Goal: Task Accomplishment & Management: Manage account settings

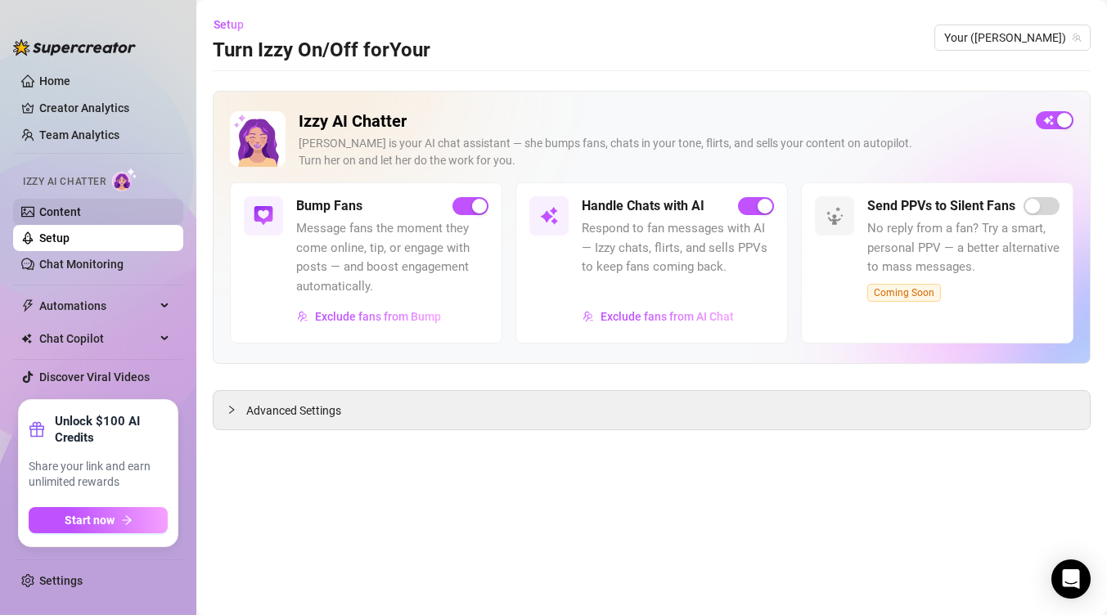
click at [81, 216] on link "Content" at bounding box center [60, 211] width 42 height 13
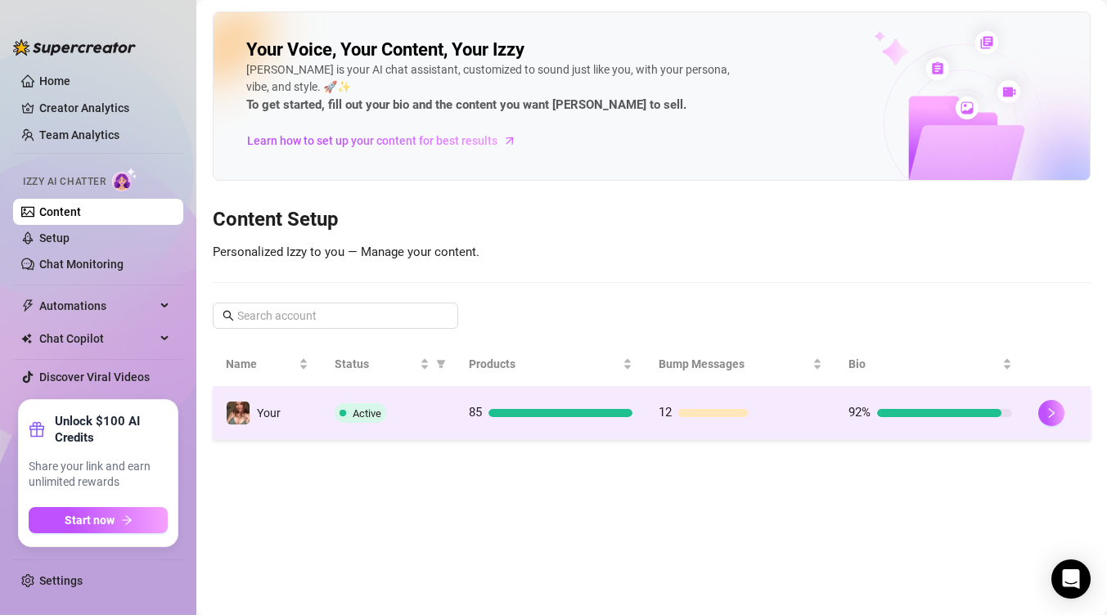
click at [509, 424] on td "85" at bounding box center [551, 413] width 190 height 53
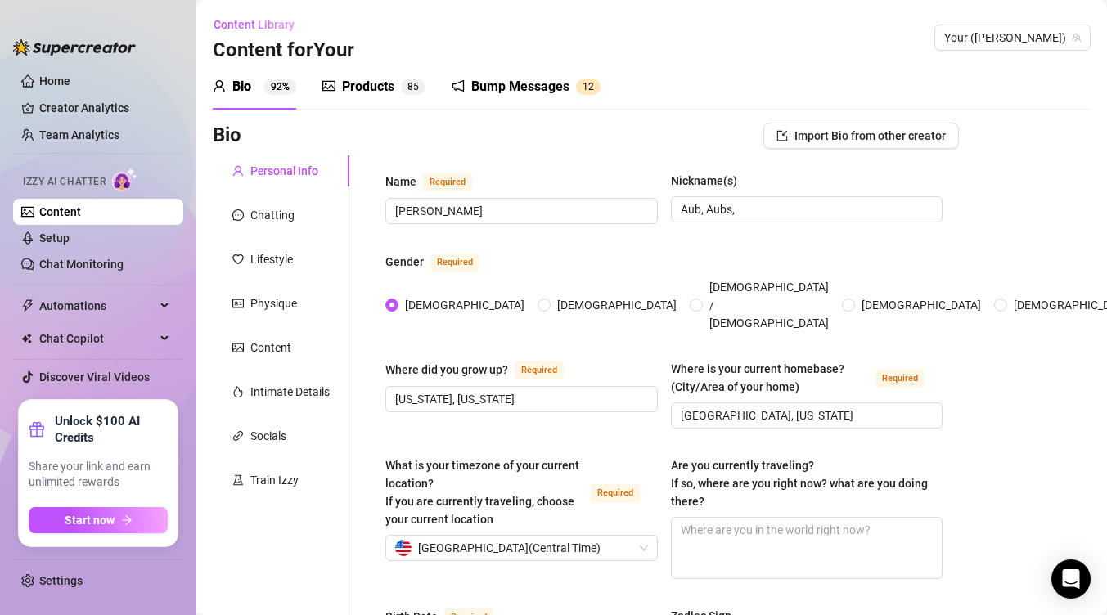
click at [346, 82] on div "Products" at bounding box center [368, 87] width 52 height 20
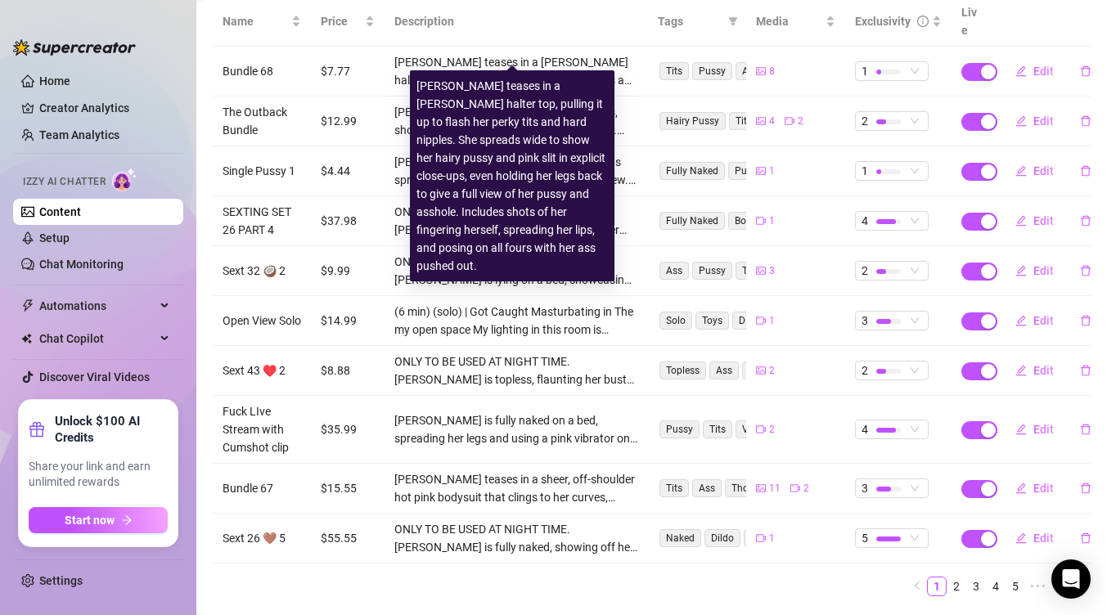
scroll to position [233, 0]
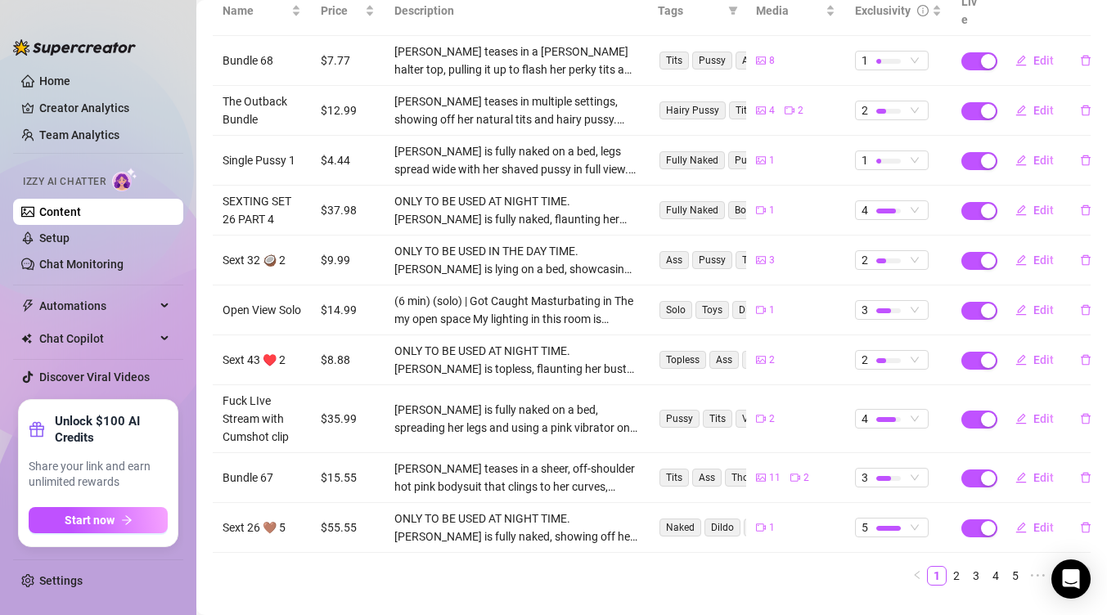
click at [1071, 566] on button "button" at bounding box center [1081, 576] width 20 height 20
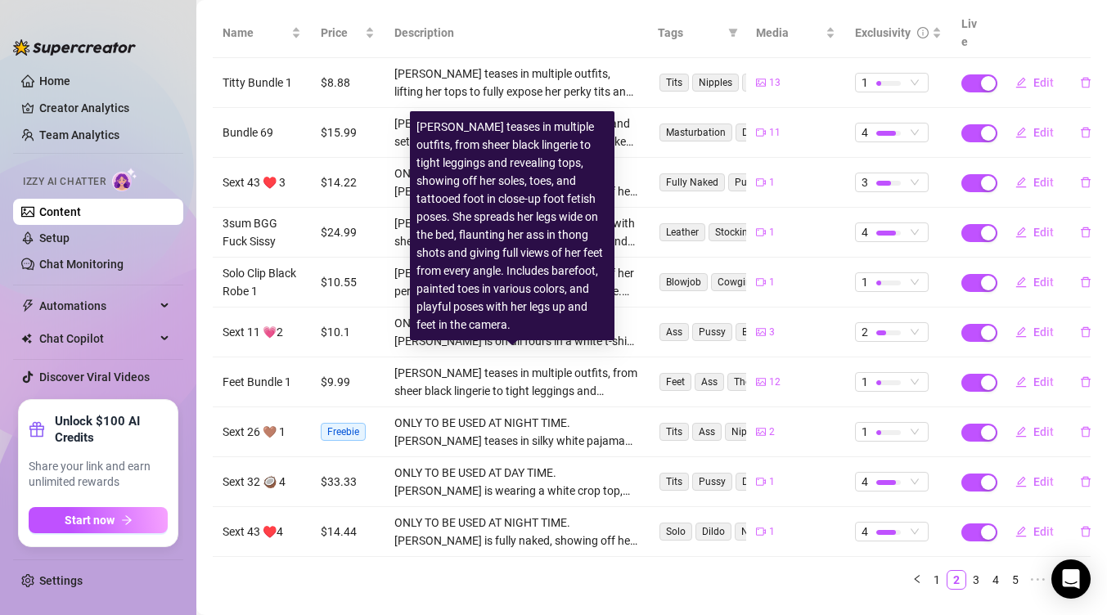
scroll to position [213, 0]
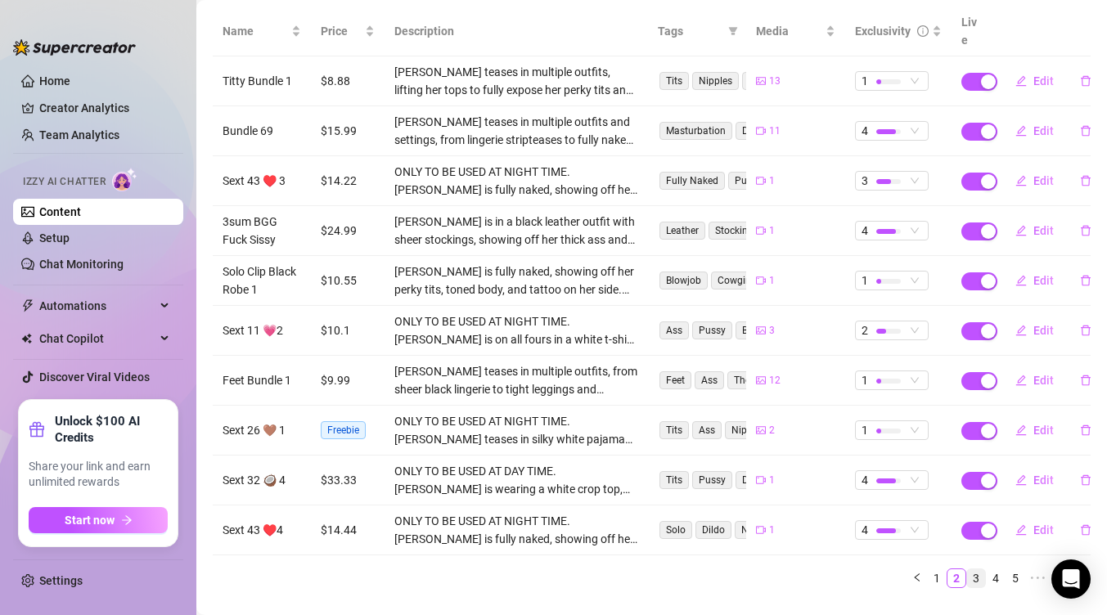
click at [967, 569] on link "3" at bounding box center [976, 578] width 18 height 18
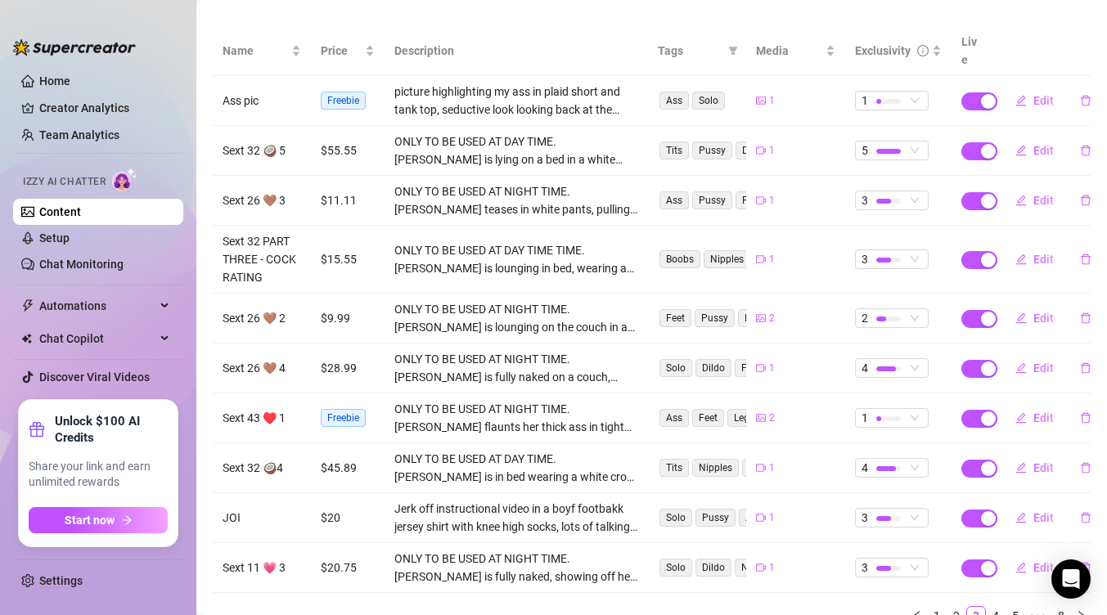
scroll to position [209, 0]
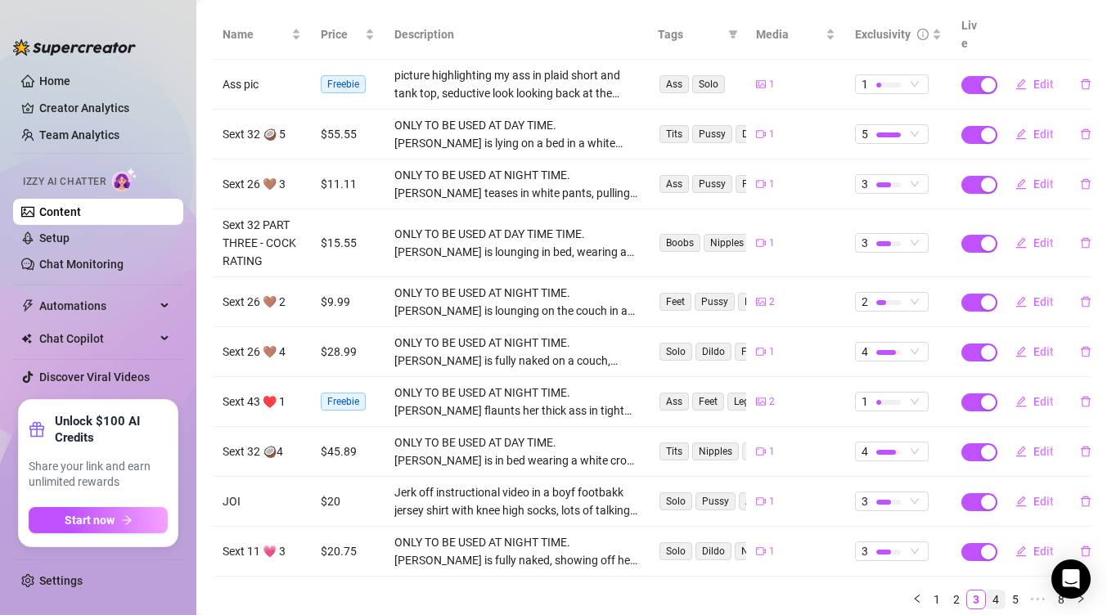
click at [987, 591] on link "4" at bounding box center [996, 600] width 18 height 18
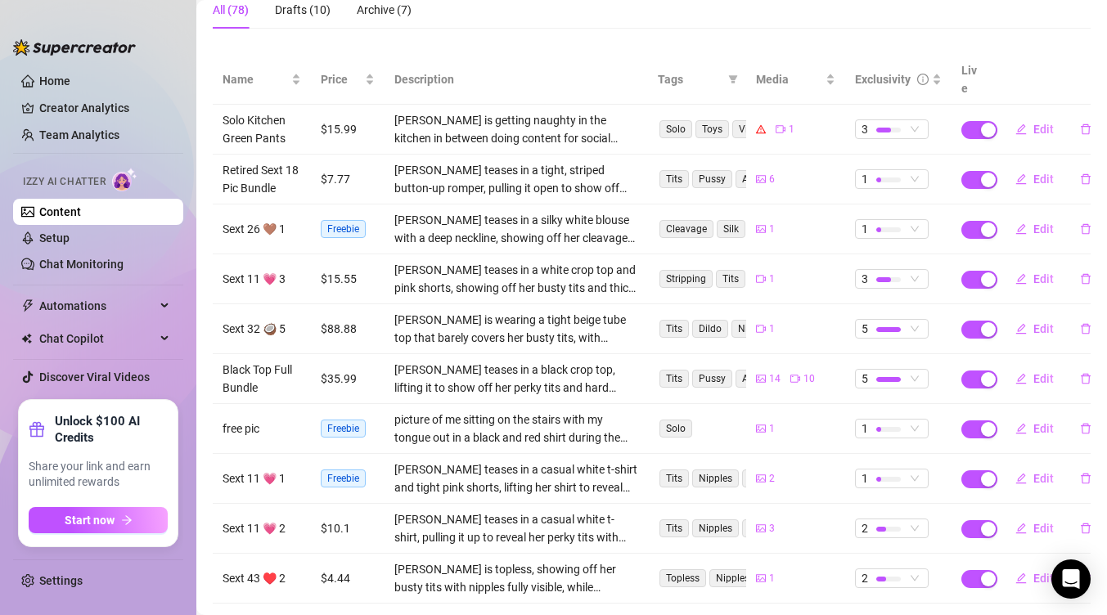
scroll to position [174, 0]
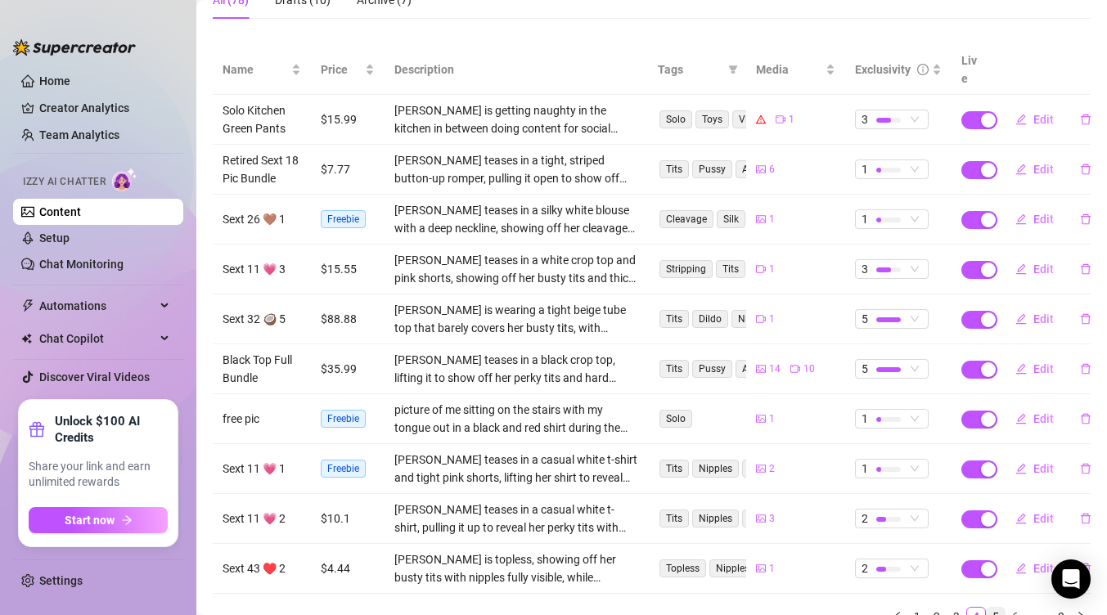
click at [987, 608] on link "5" at bounding box center [996, 617] width 18 height 18
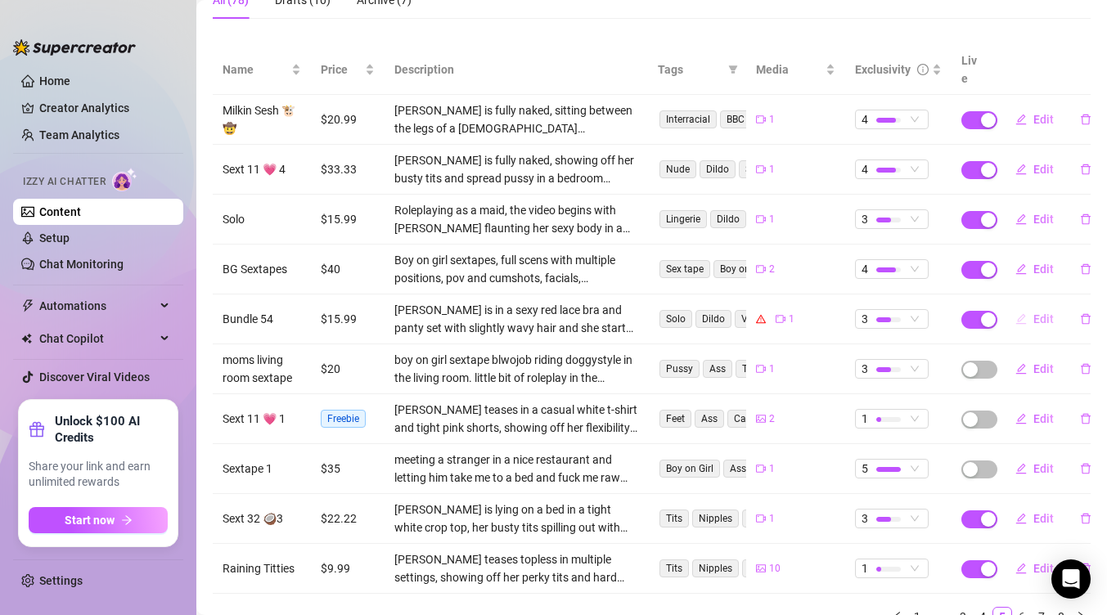
click at [1023, 306] on button "Edit" at bounding box center [1034, 319] width 65 height 26
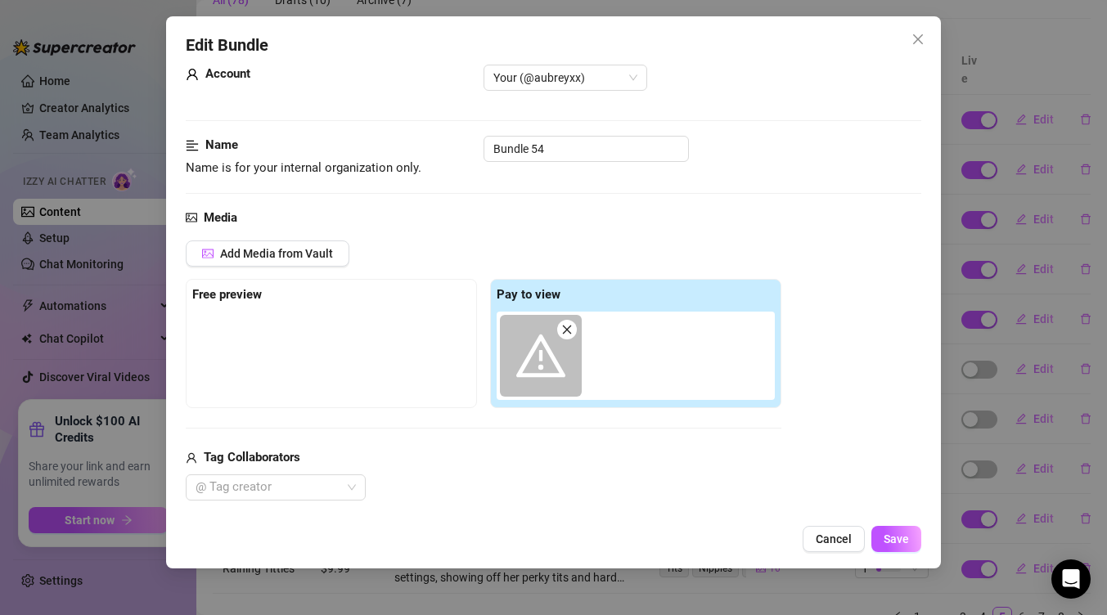
scroll to position [0, 0]
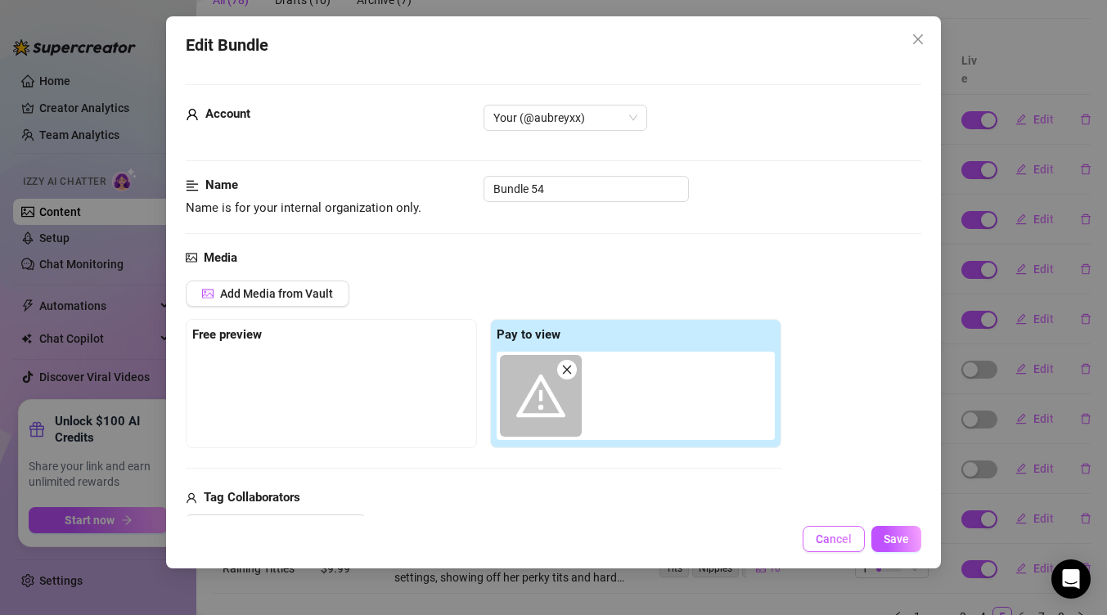
click at [852, 542] on button "Cancel" at bounding box center [833, 539] width 62 height 26
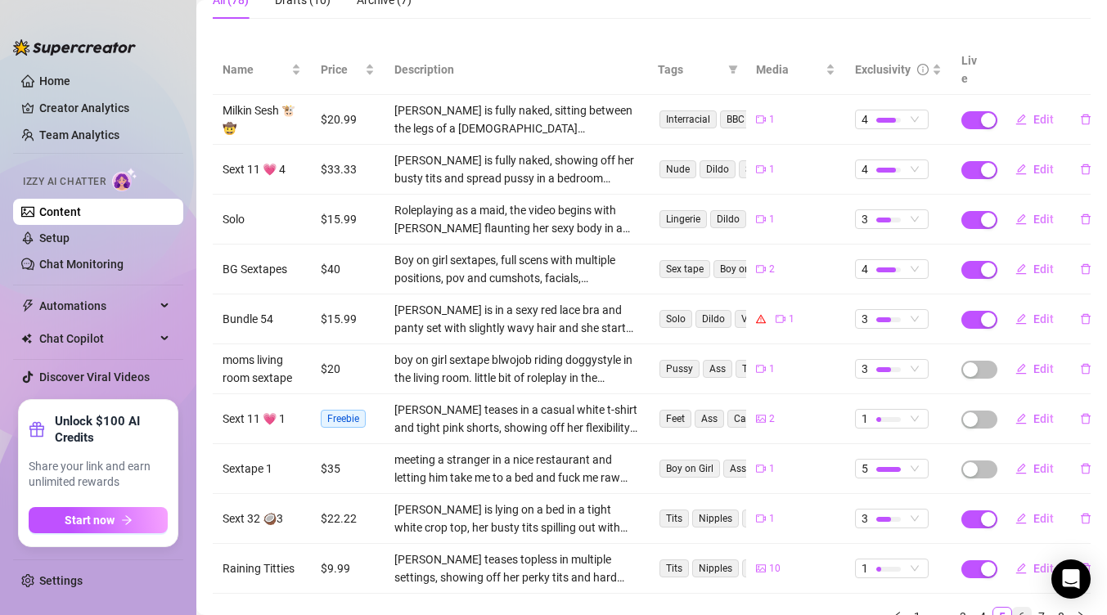
click at [1013, 608] on link "6" at bounding box center [1022, 617] width 18 height 18
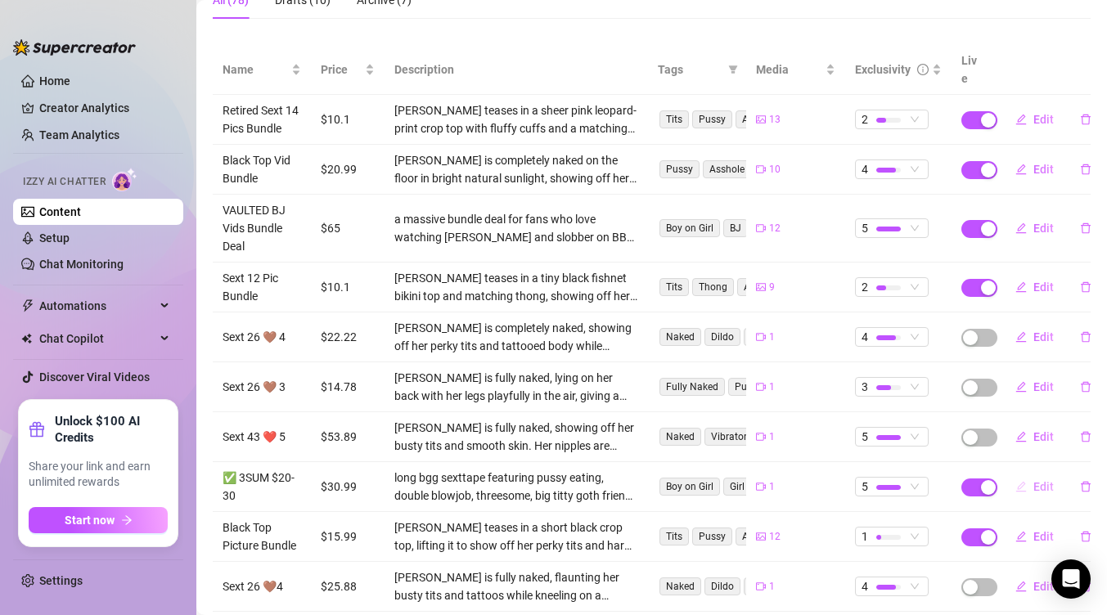
scroll to position [248, 0]
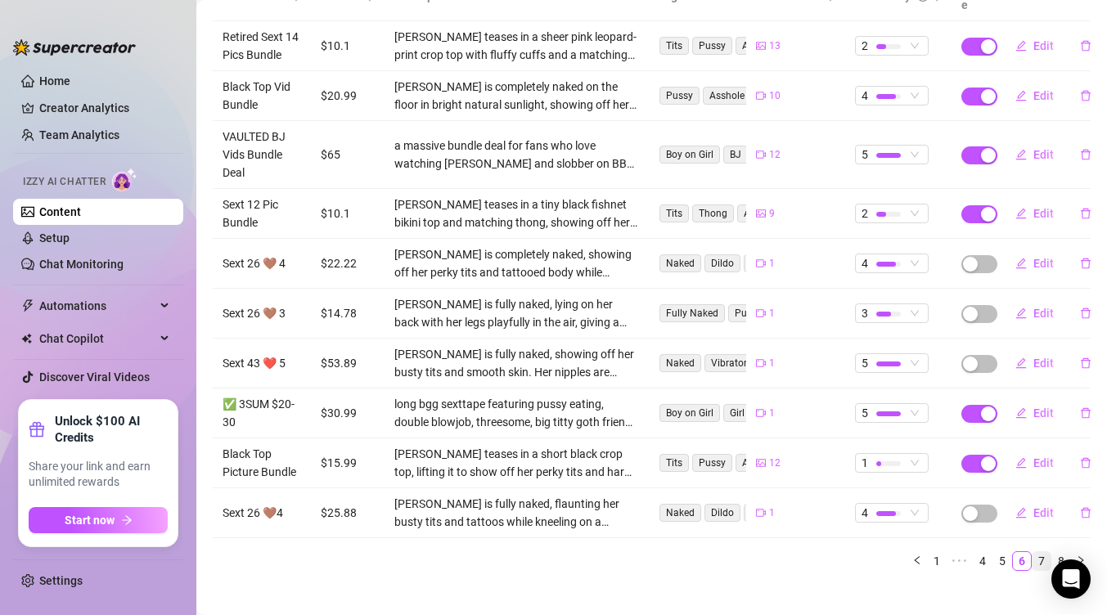
click at [1032, 552] on link "7" at bounding box center [1041, 561] width 18 height 18
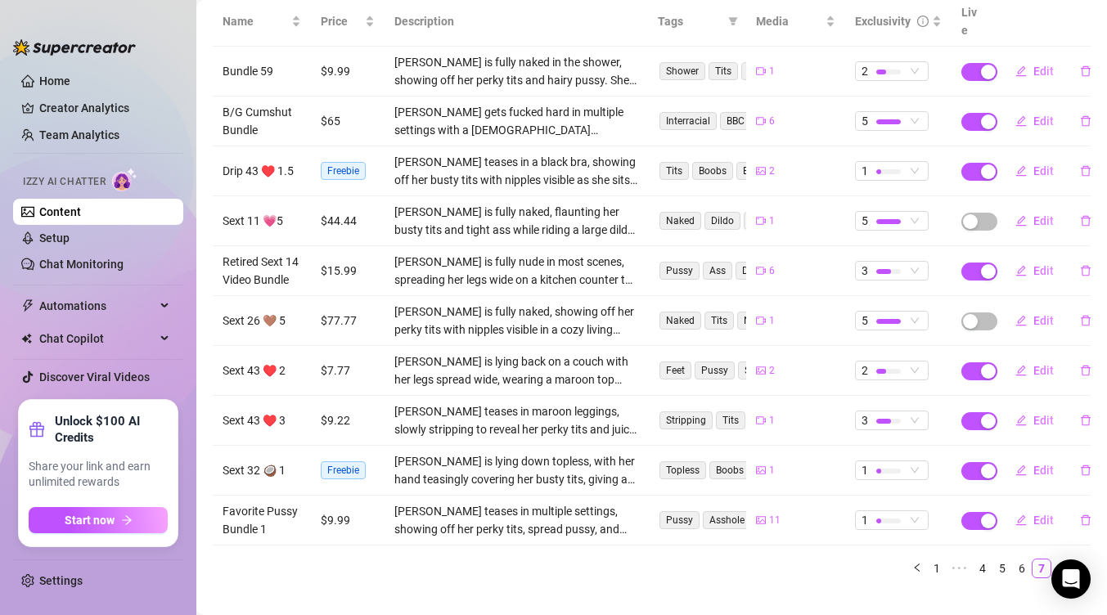
scroll to position [223, 0]
click at [1052, 564] on link "8" at bounding box center [1061, 568] width 18 height 18
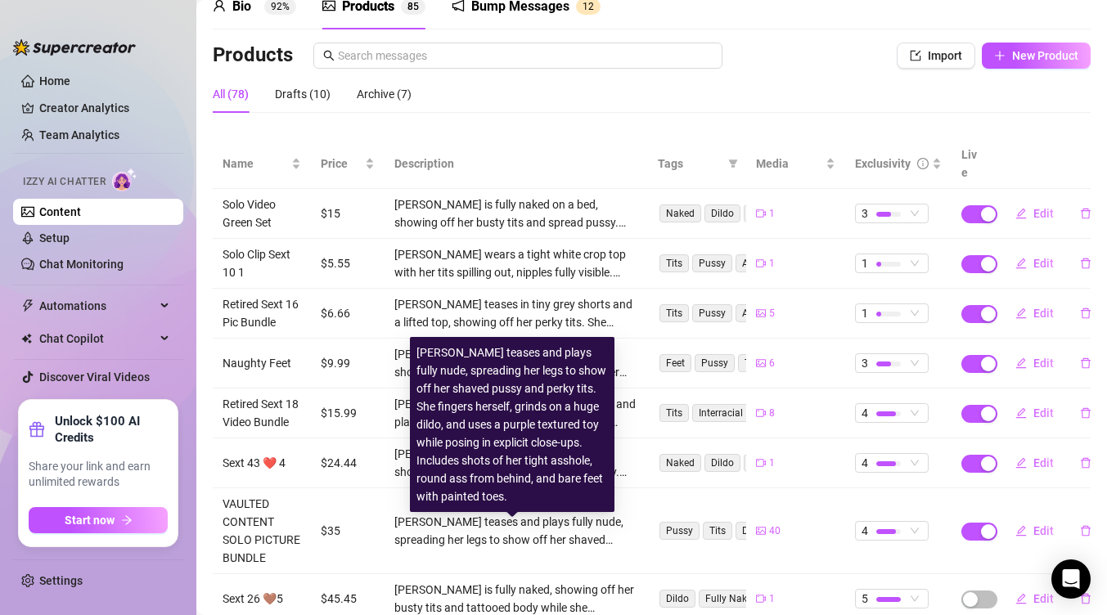
scroll to position [64, 0]
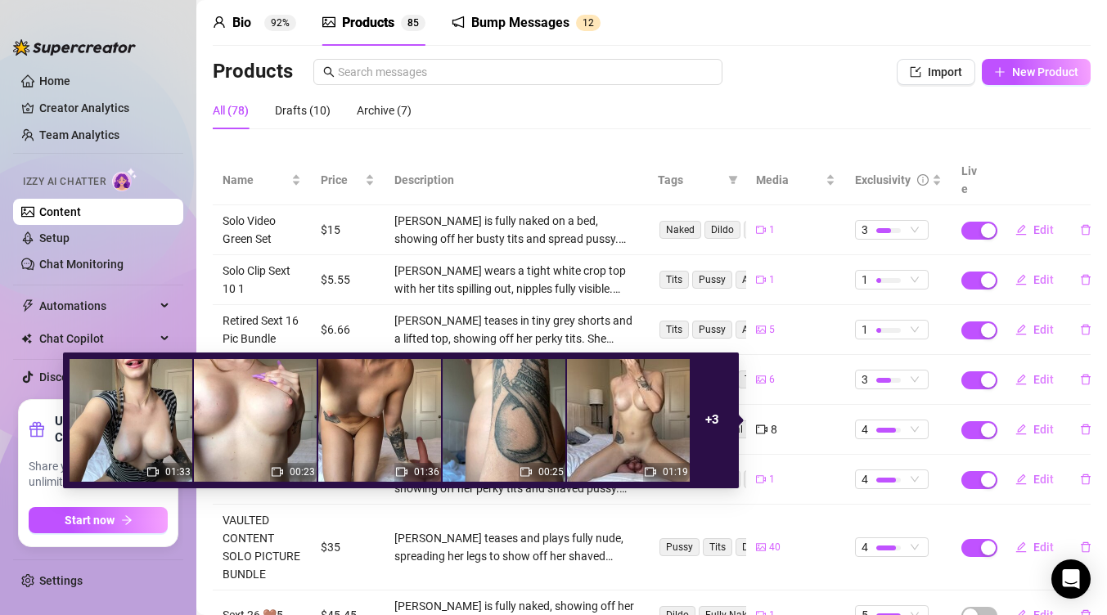
click at [716, 420] on strong "+ 3" at bounding box center [712, 419] width 14 height 15
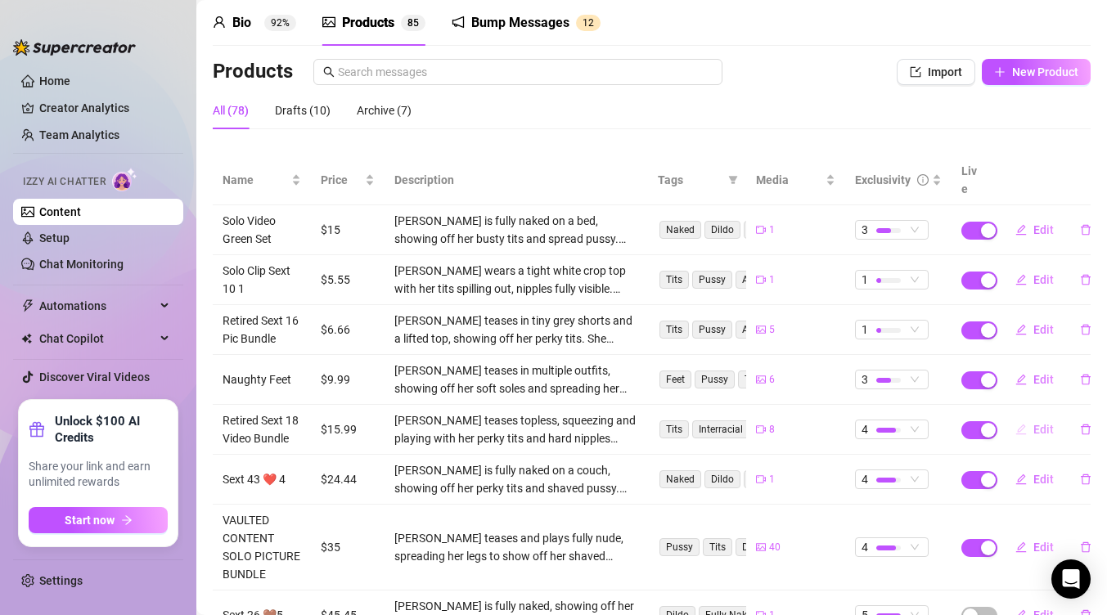
click at [1018, 423] on button "Edit" at bounding box center [1034, 429] width 65 height 26
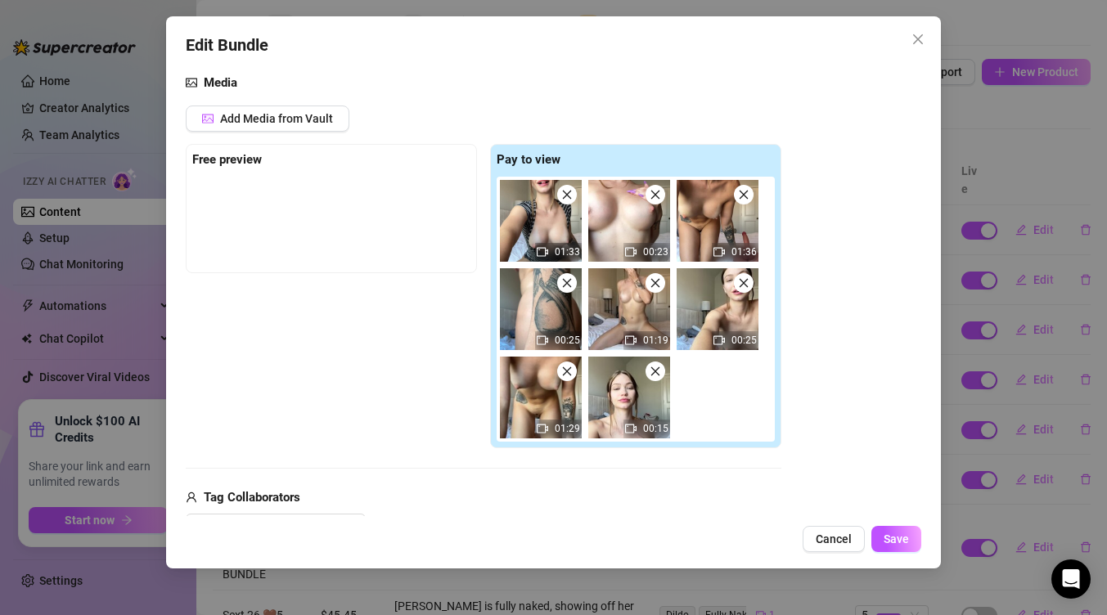
scroll to position [174, 0]
click at [828, 533] on span "Cancel" at bounding box center [834, 539] width 36 height 13
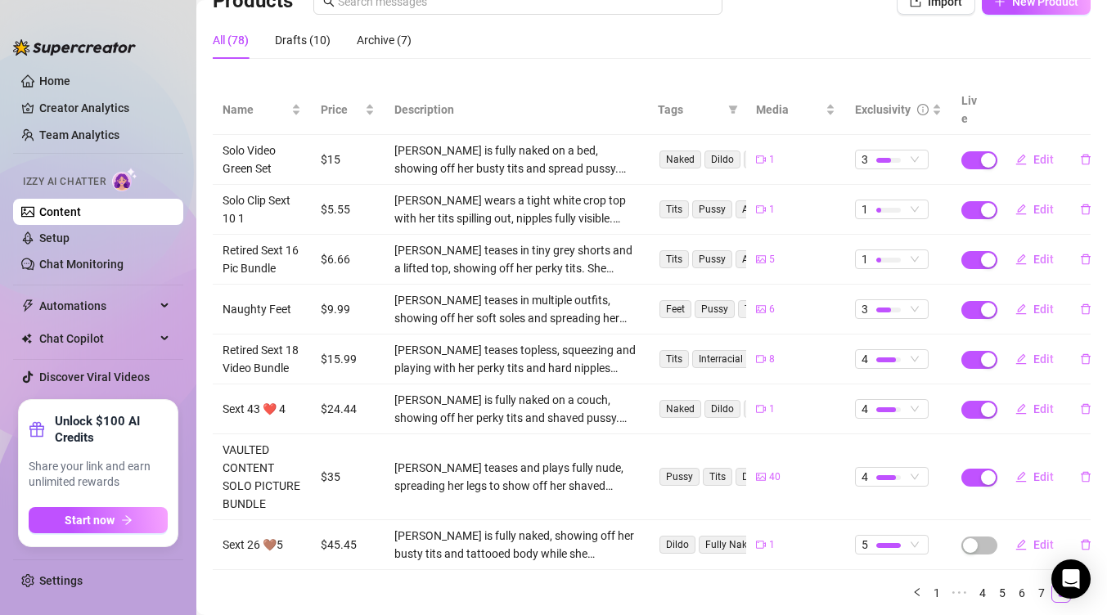
scroll to position [202, 0]
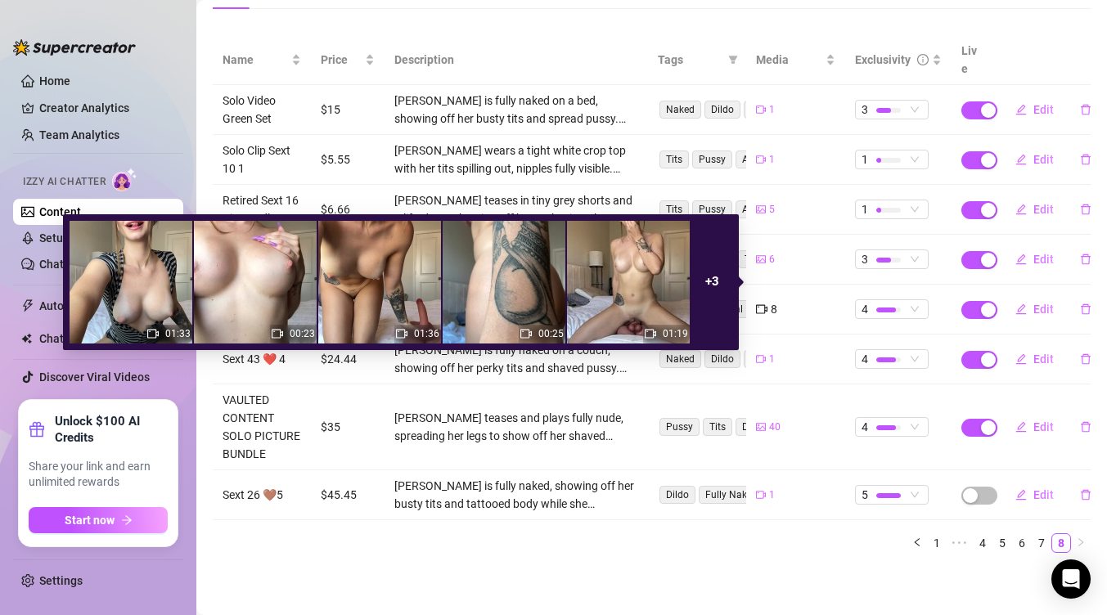
click at [756, 303] on icon "video-camera" at bounding box center [761, 308] width 11 height 11
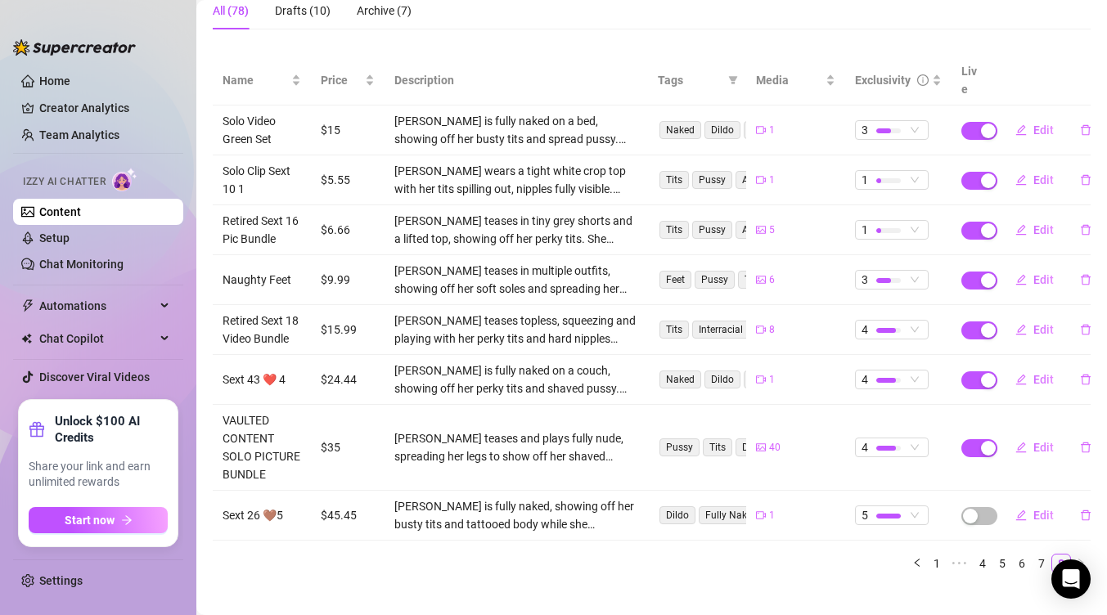
scroll to position [169, 0]
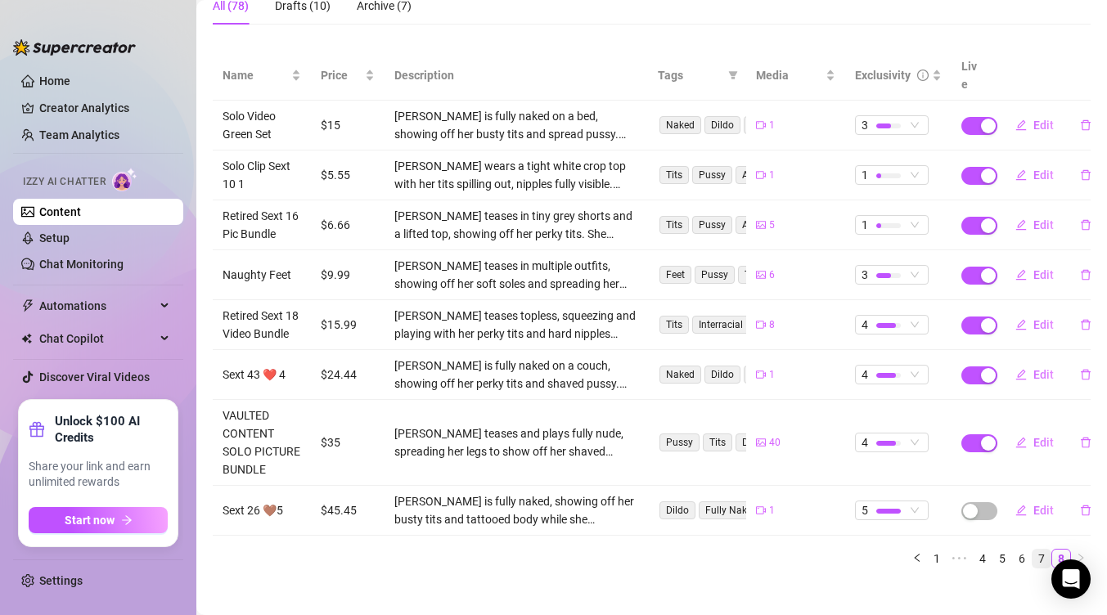
click at [1032, 568] on link "7" at bounding box center [1041, 559] width 18 height 18
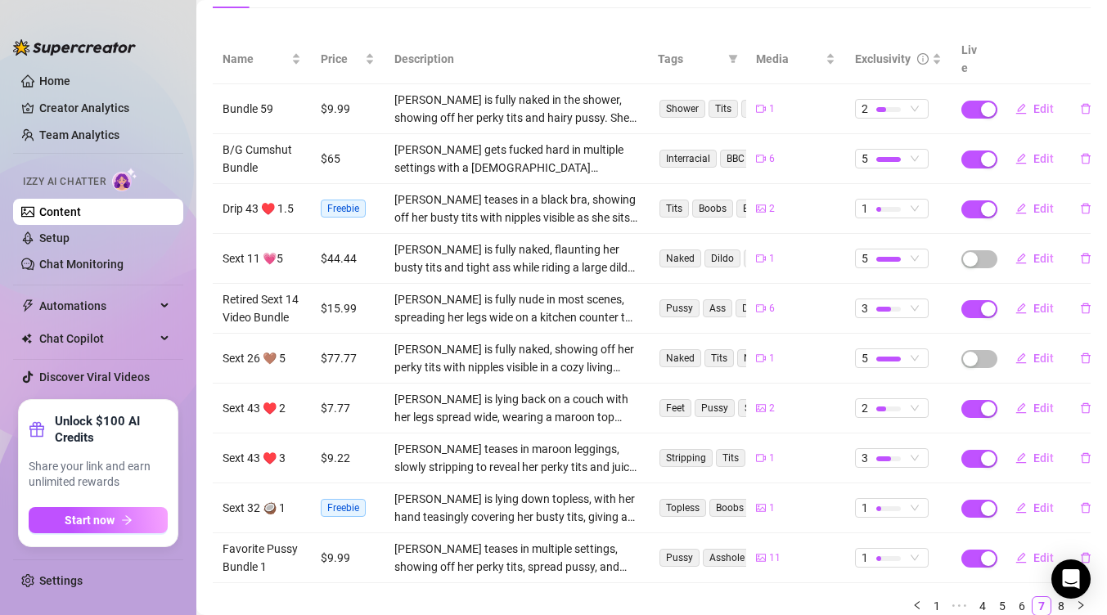
scroll to position [183, 0]
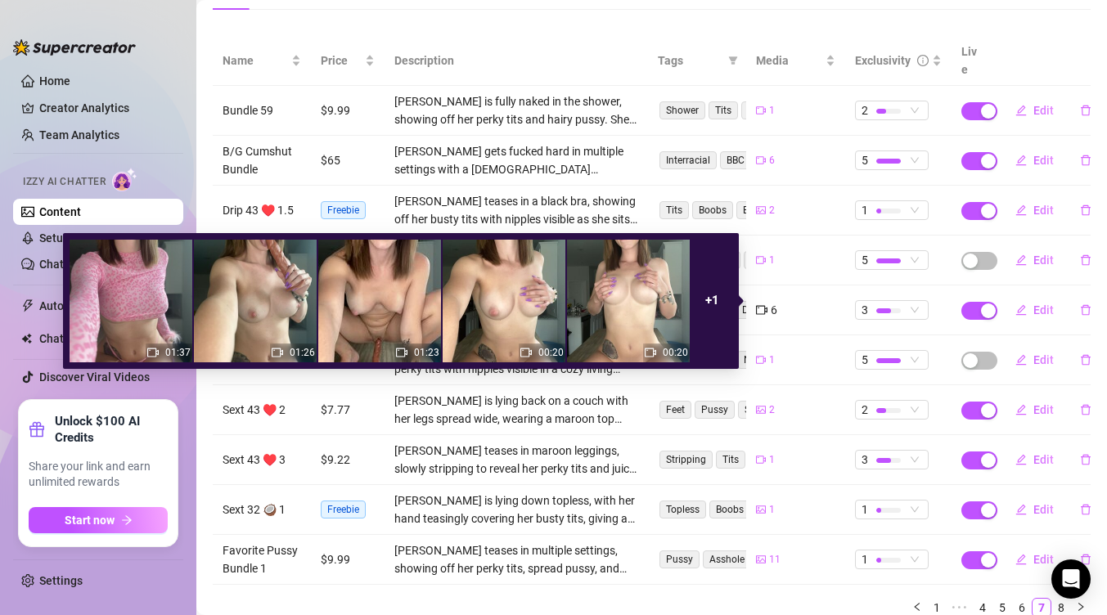
click at [715, 291] on span "+ 1" at bounding box center [712, 301] width 14 height 20
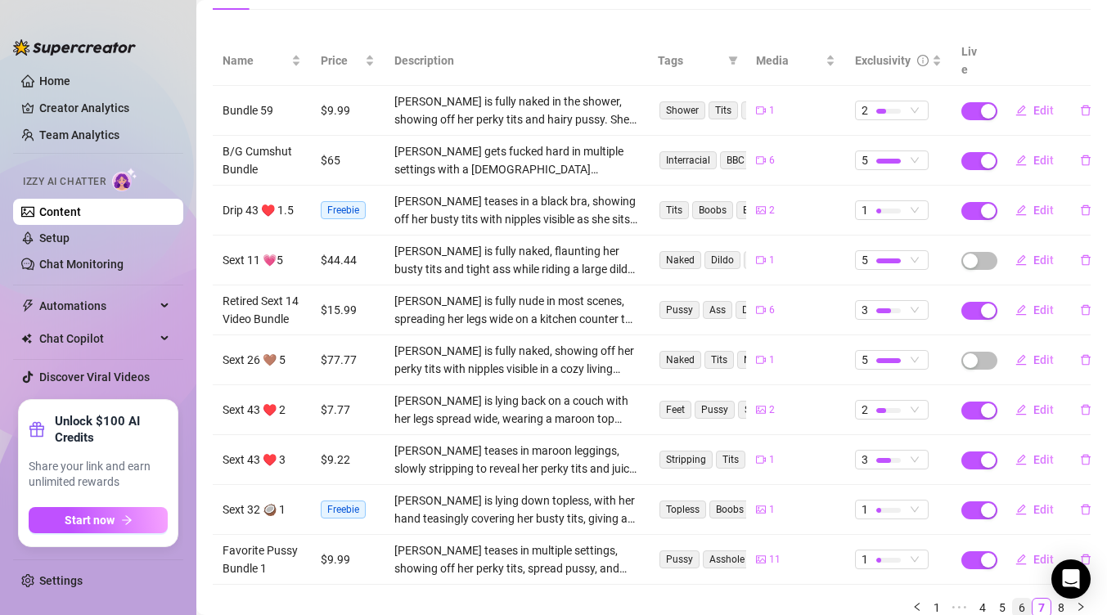
click at [1013, 603] on link "6" at bounding box center [1022, 608] width 18 height 18
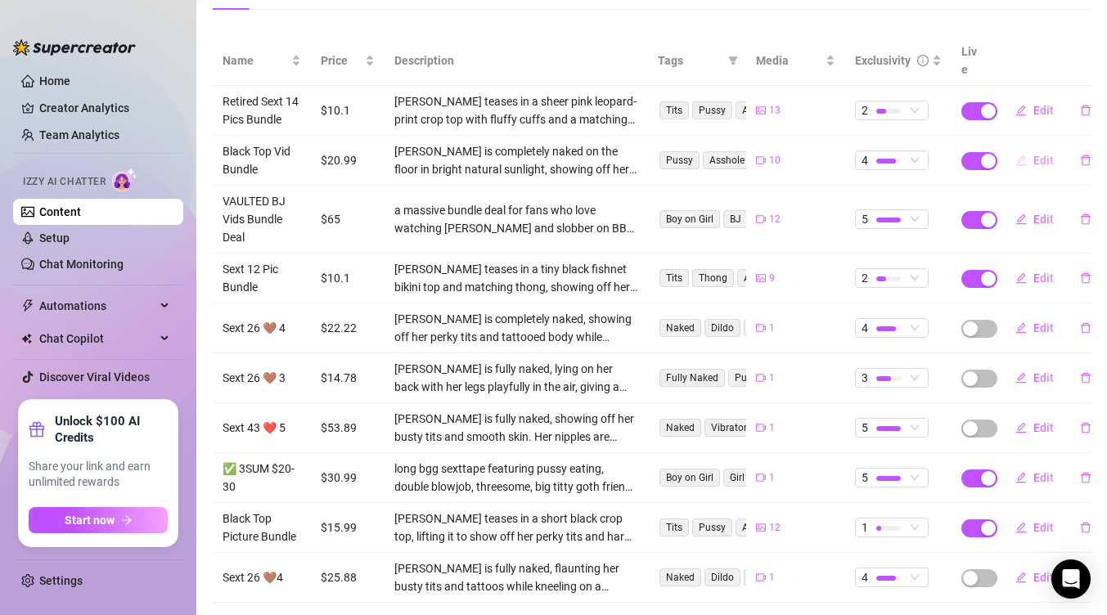
click at [1033, 154] on span "Edit" at bounding box center [1043, 160] width 20 height 13
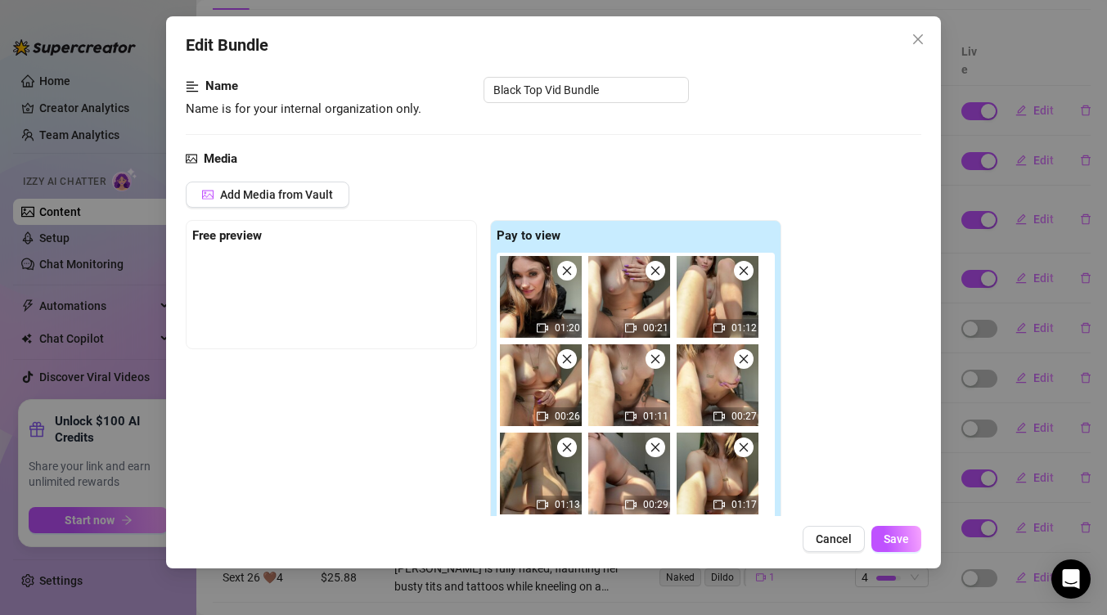
scroll to position [0, 0]
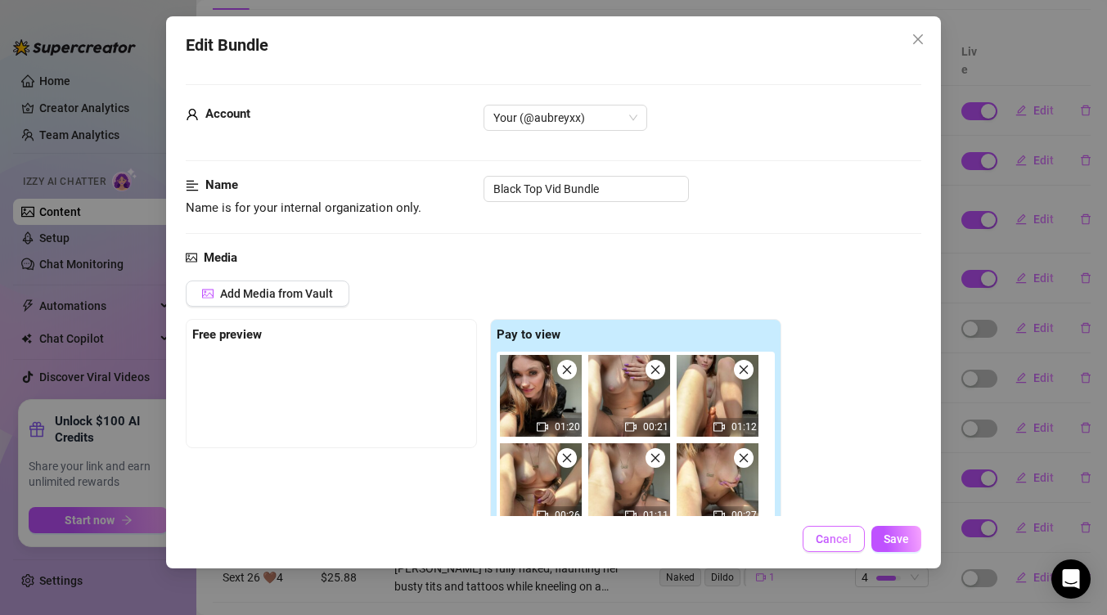
click at [839, 537] on span "Cancel" at bounding box center [834, 539] width 36 height 13
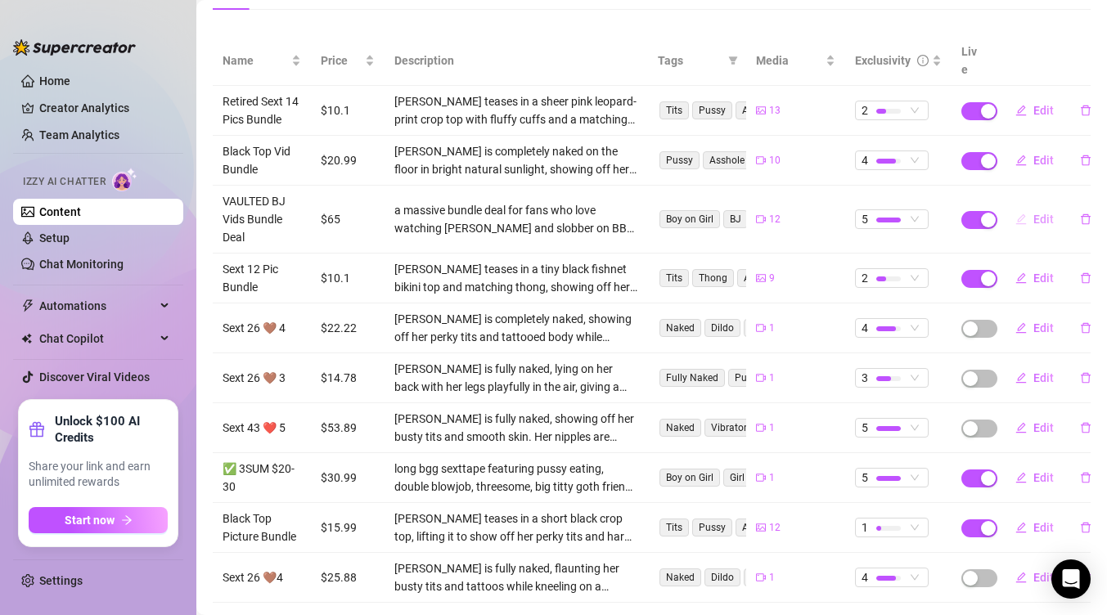
click at [1033, 213] on span "Edit" at bounding box center [1043, 219] width 20 height 13
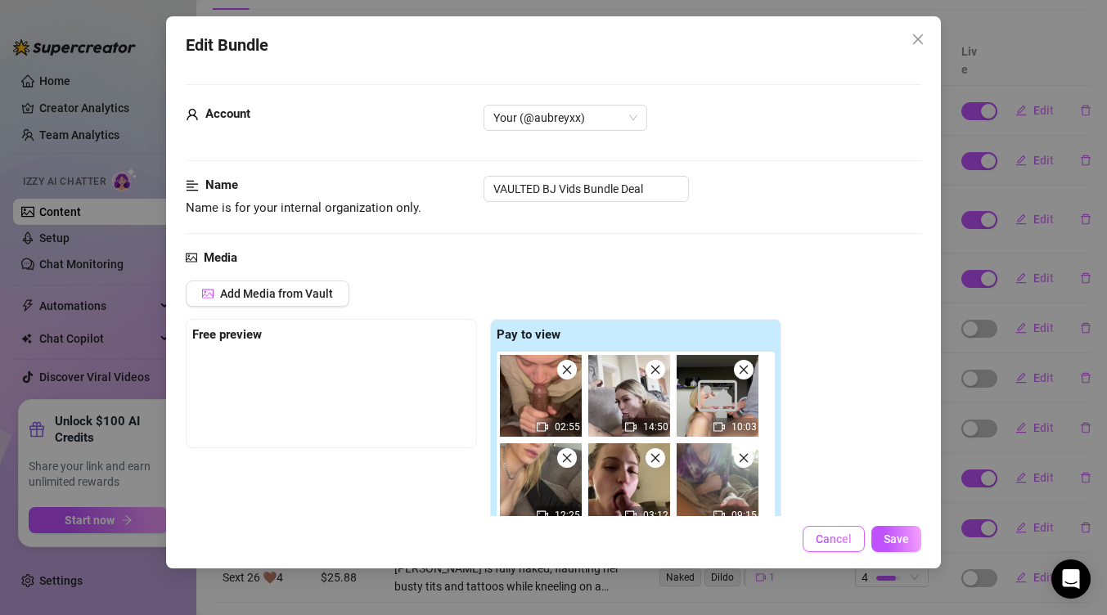
click at [831, 534] on span "Cancel" at bounding box center [834, 539] width 36 height 13
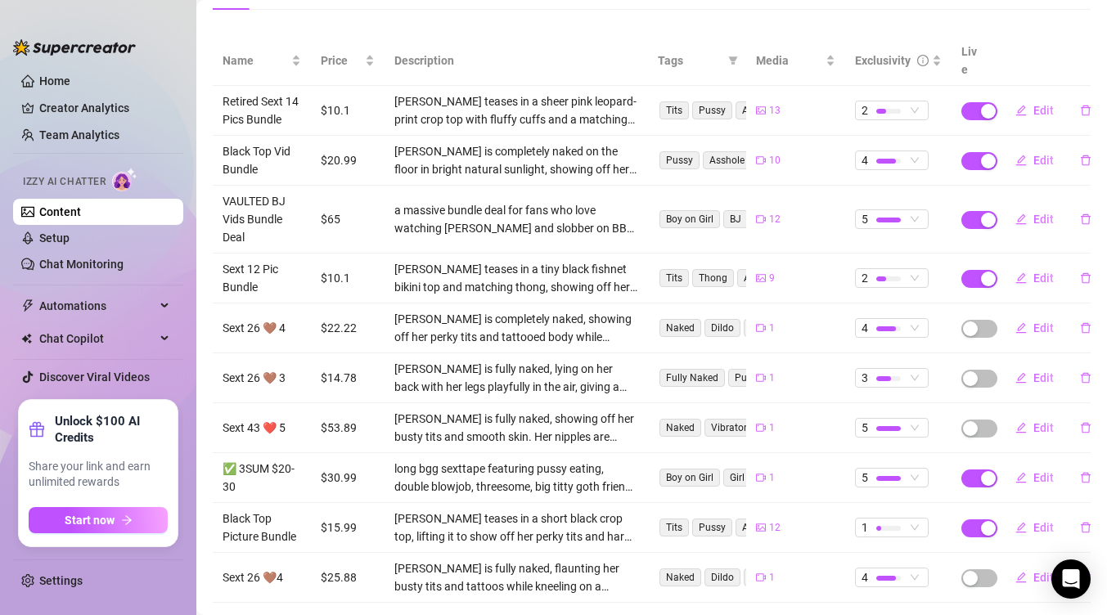
click at [993, 614] on link "5" at bounding box center [1002, 626] width 18 height 18
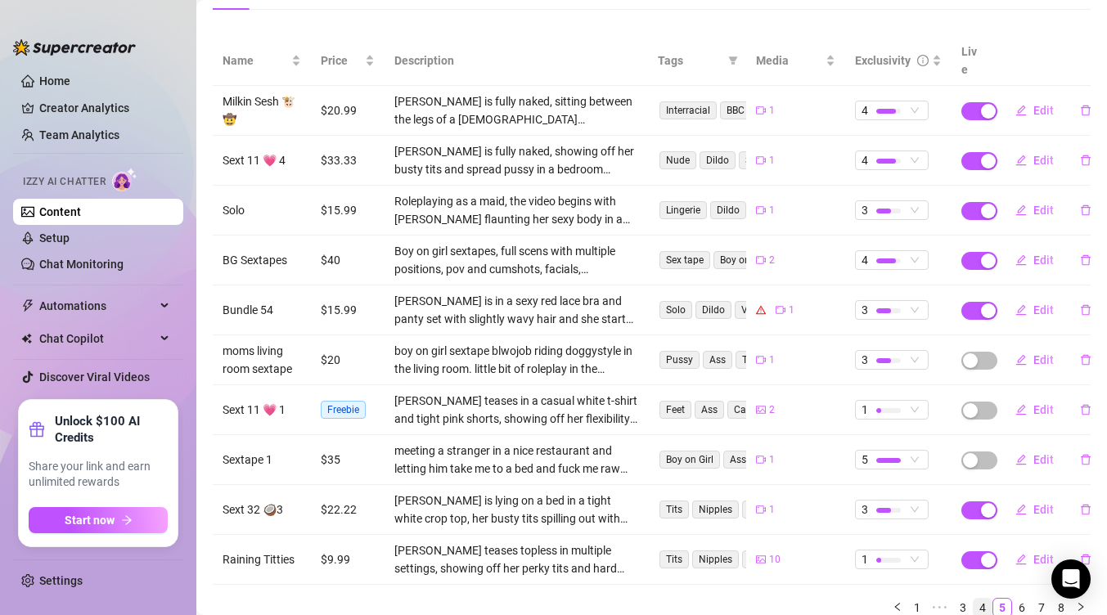
click at [976, 599] on link "4" at bounding box center [982, 608] width 18 height 18
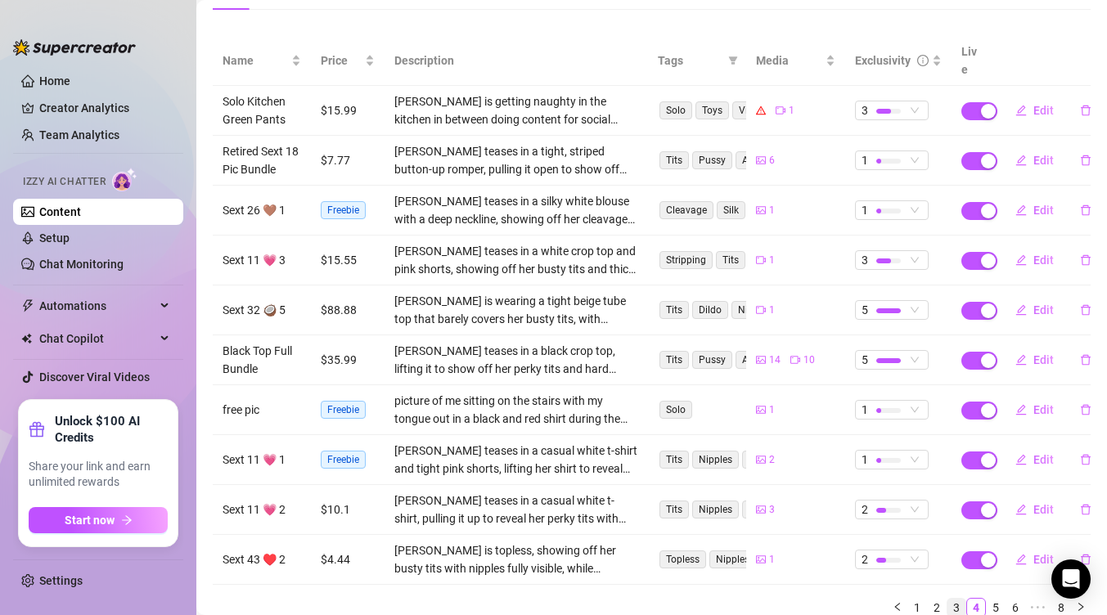
click at [947, 599] on link "3" at bounding box center [956, 608] width 18 height 18
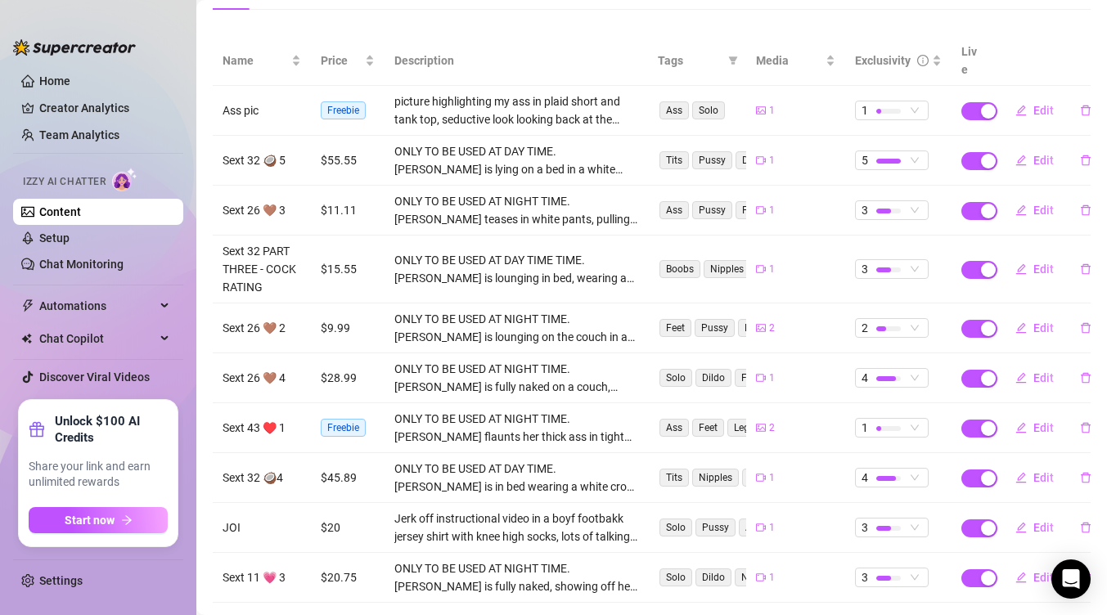
click at [947, 614] on link "2" at bounding box center [956, 626] width 18 height 18
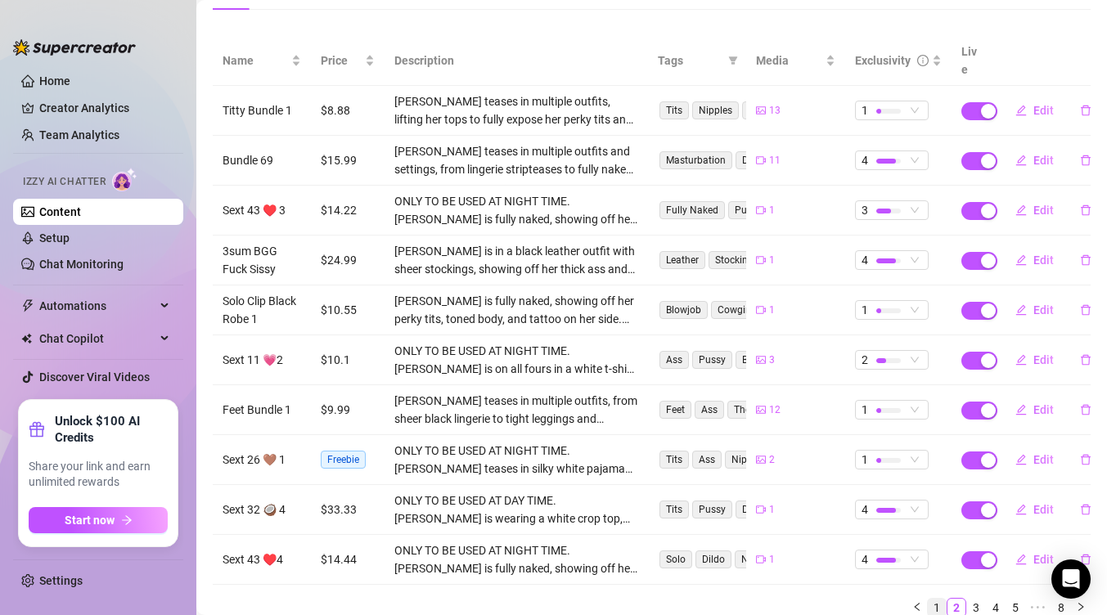
click at [928, 599] on link "1" at bounding box center [937, 608] width 18 height 18
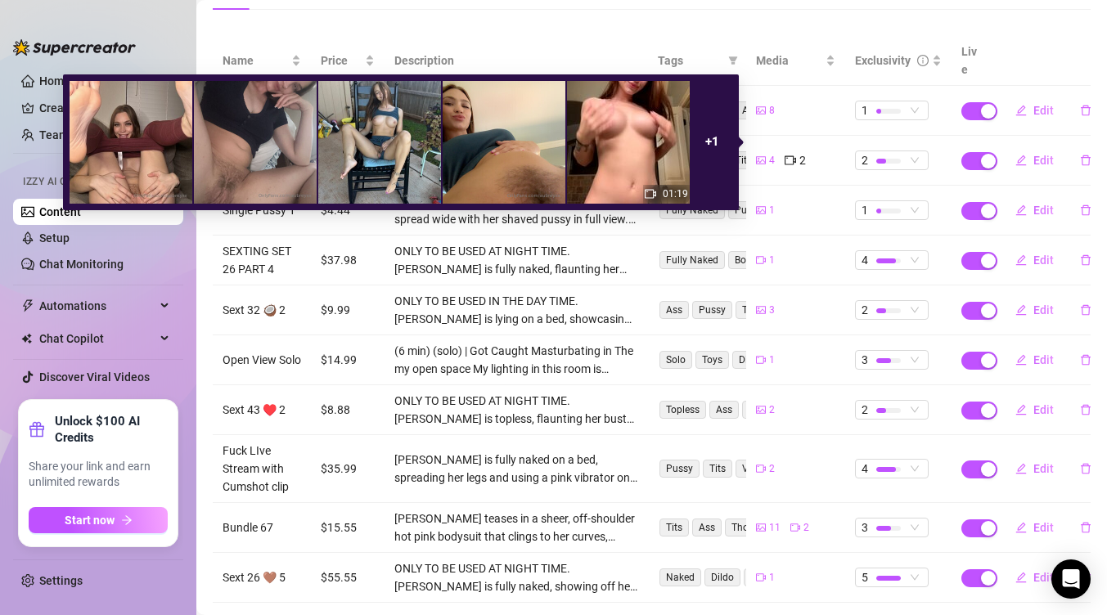
click at [708, 135] on strong "+ 1" at bounding box center [712, 141] width 14 height 15
click at [721, 140] on div "+ 1" at bounding box center [711, 142] width 41 height 123
click at [714, 147] on strong "+ 1" at bounding box center [712, 141] width 14 height 15
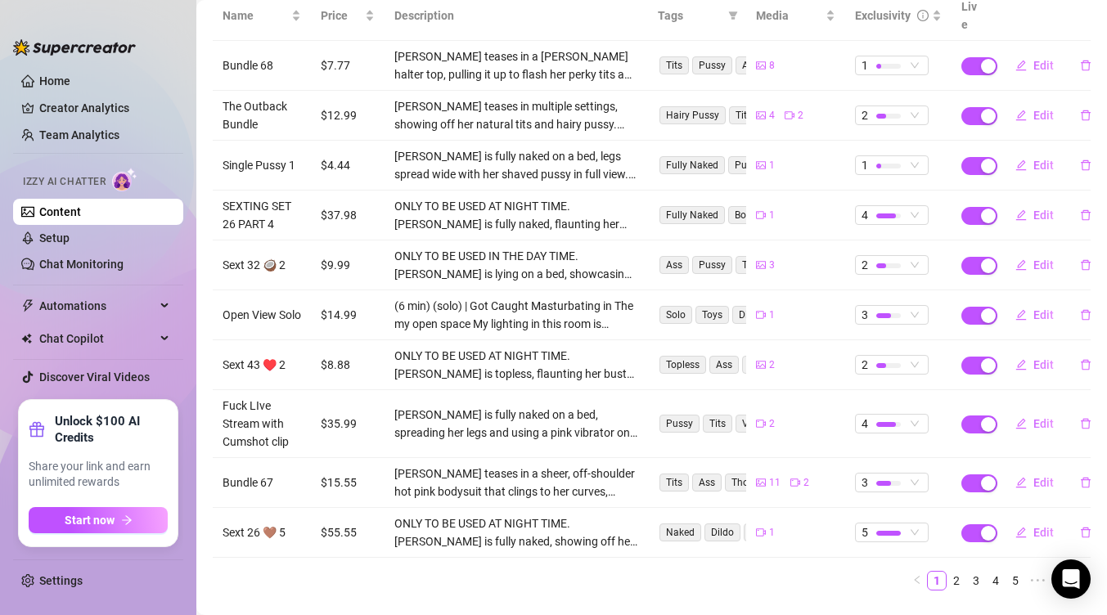
scroll to position [248, 0]
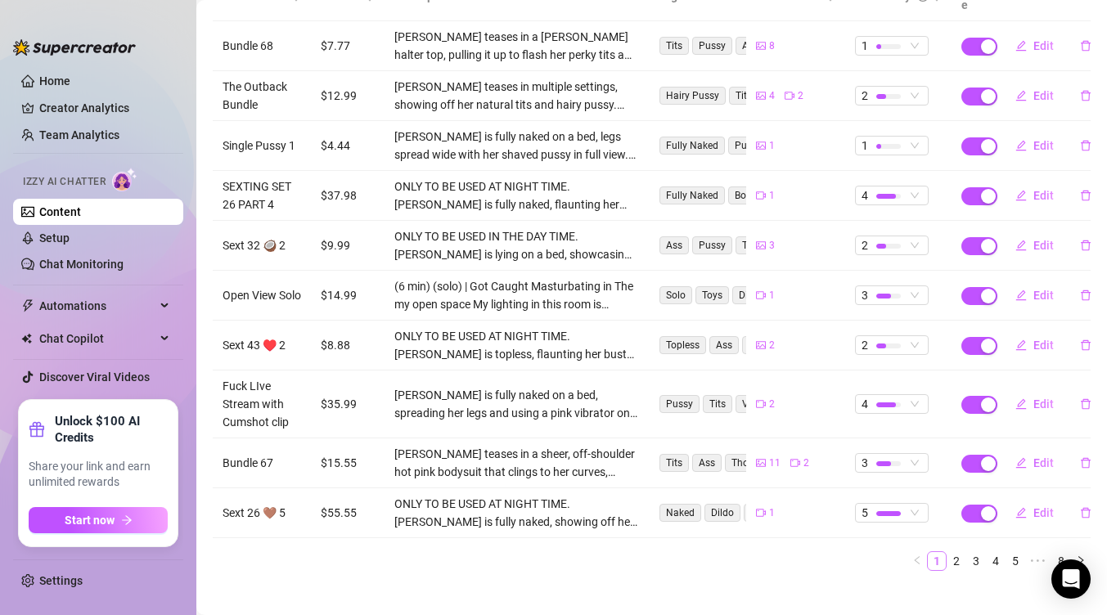
click at [928, 552] on link "1" at bounding box center [937, 561] width 18 height 18
click at [947, 552] on link "2" at bounding box center [956, 561] width 18 height 18
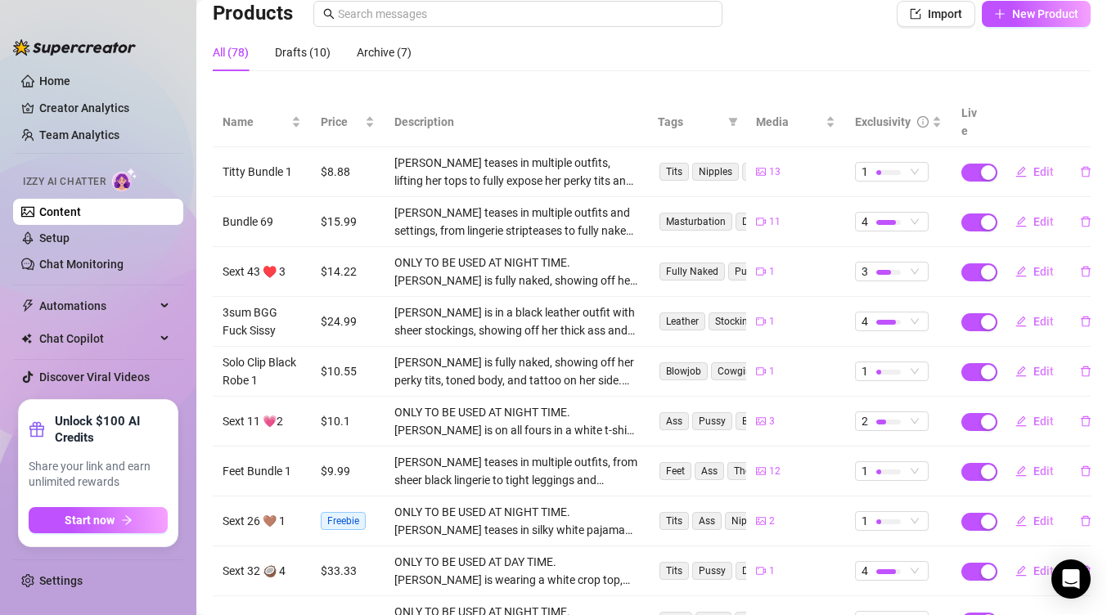
scroll to position [158, 0]
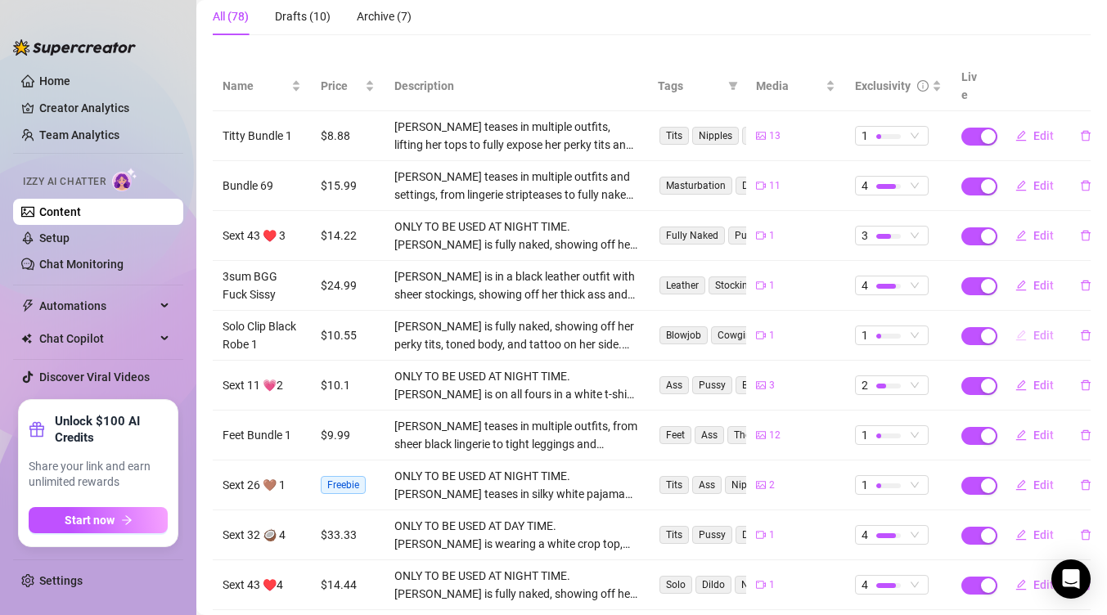
click at [1037, 329] on span "Edit" at bounding box center [1043, 335] width 20 height 13
type textarea "just a quickie baby?"
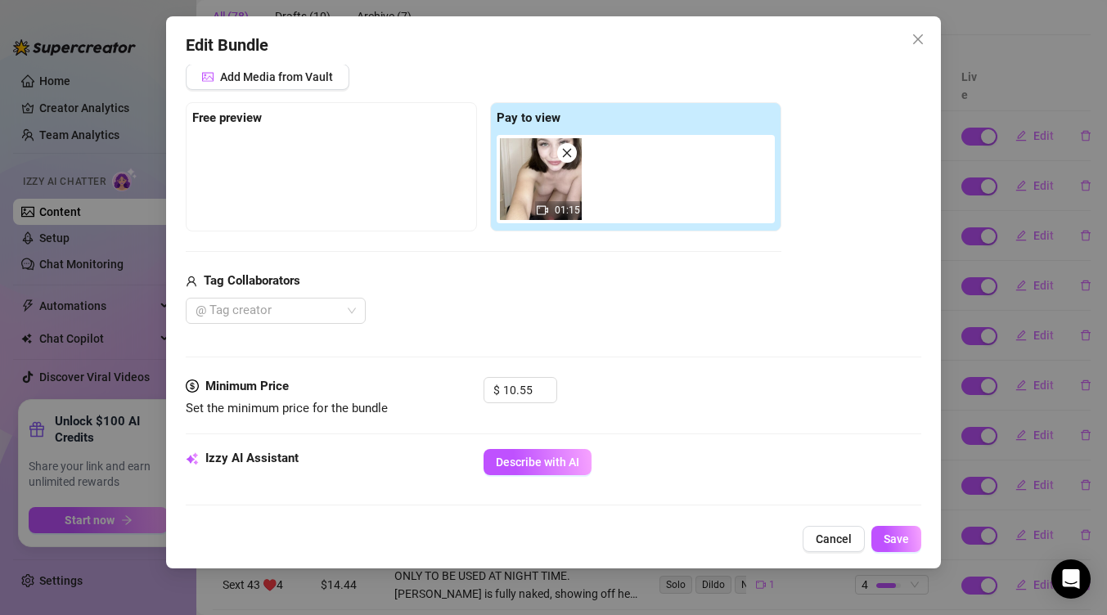
scroll to position [227, 0]
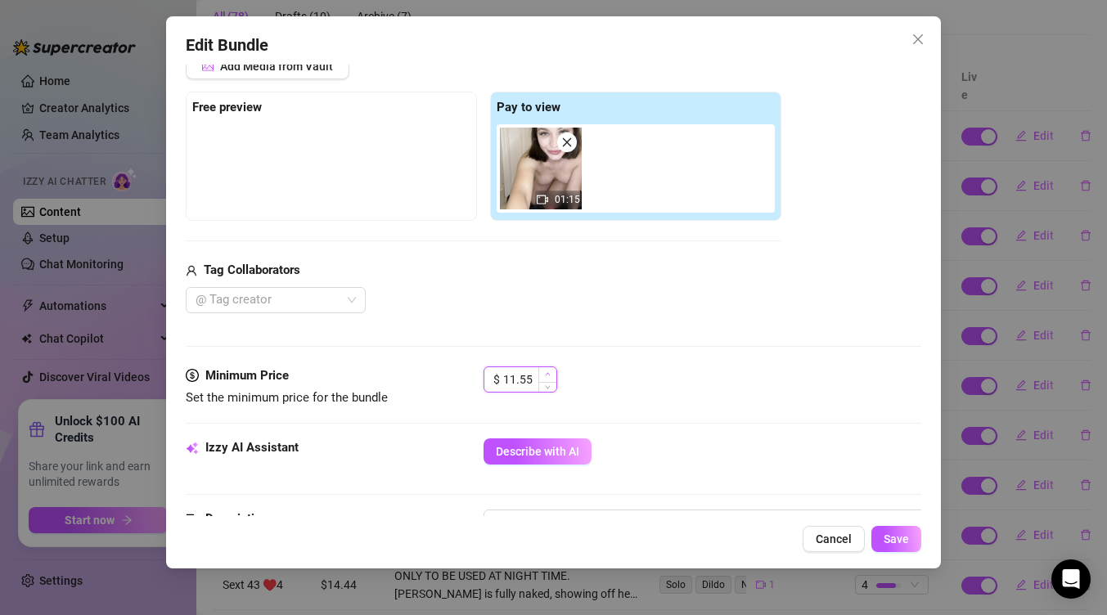
click at [547, 374] on icon "up" at bounding box center [548, 374] width 6 height 6
click at [548, 375] on icon "up" at bounding box center [548, 374] width 6 height 6
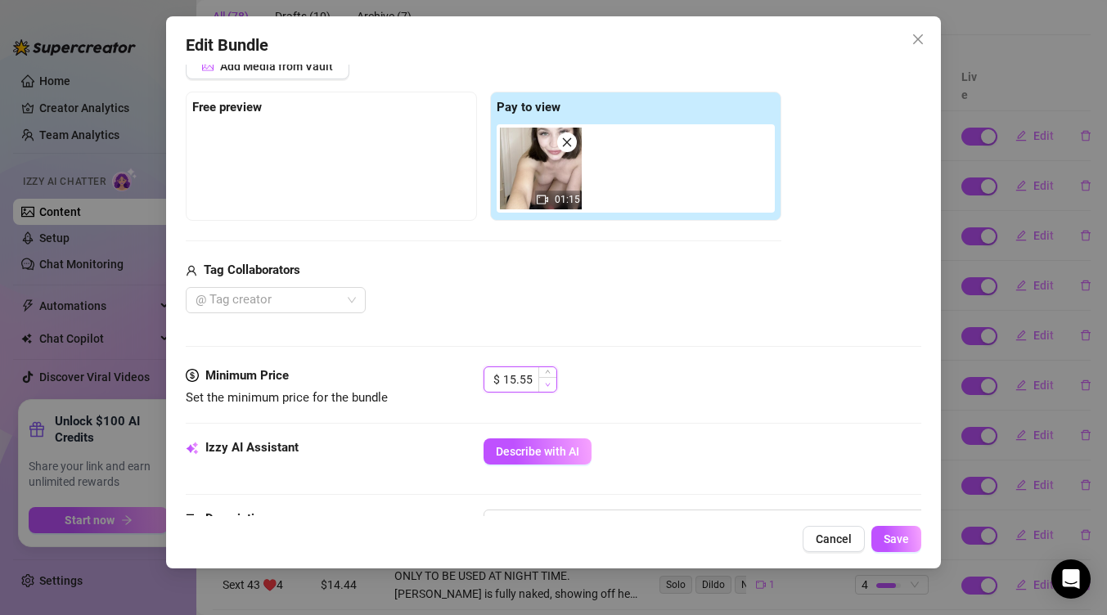
type input "14.55"
click at [548, 387] on icon "down" at bounding box center [548, 385] width 6 height 6
click at [896, 542] on span "Save" at bounding box center [895, 539] width 25 height 13
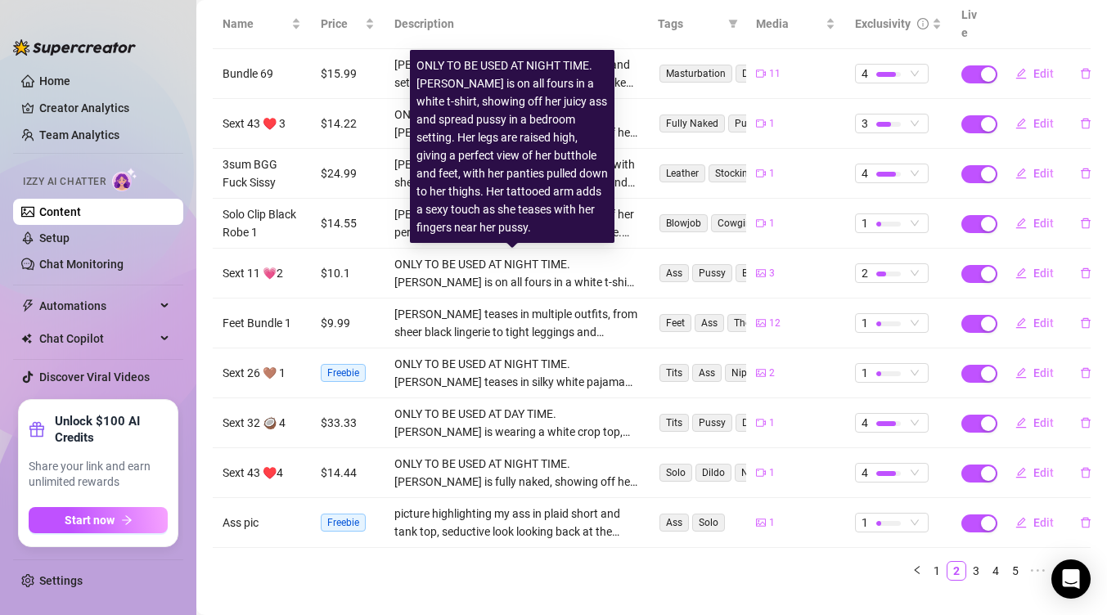
scroll to position [230, 0]
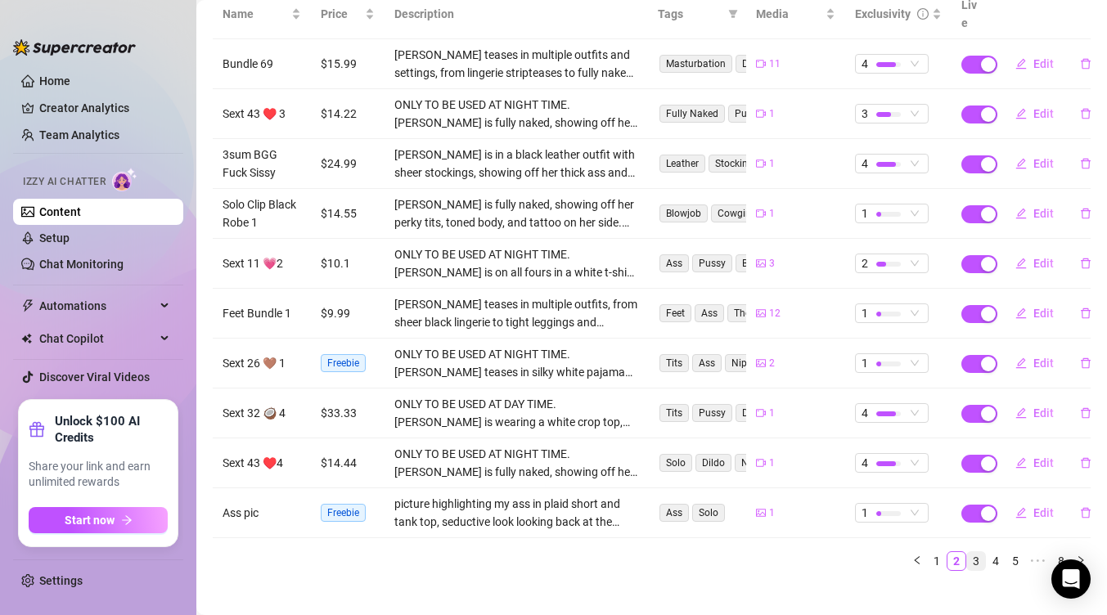
click at [967, 552] on link "3" at bounding box center [976, 561] width 18 height 18
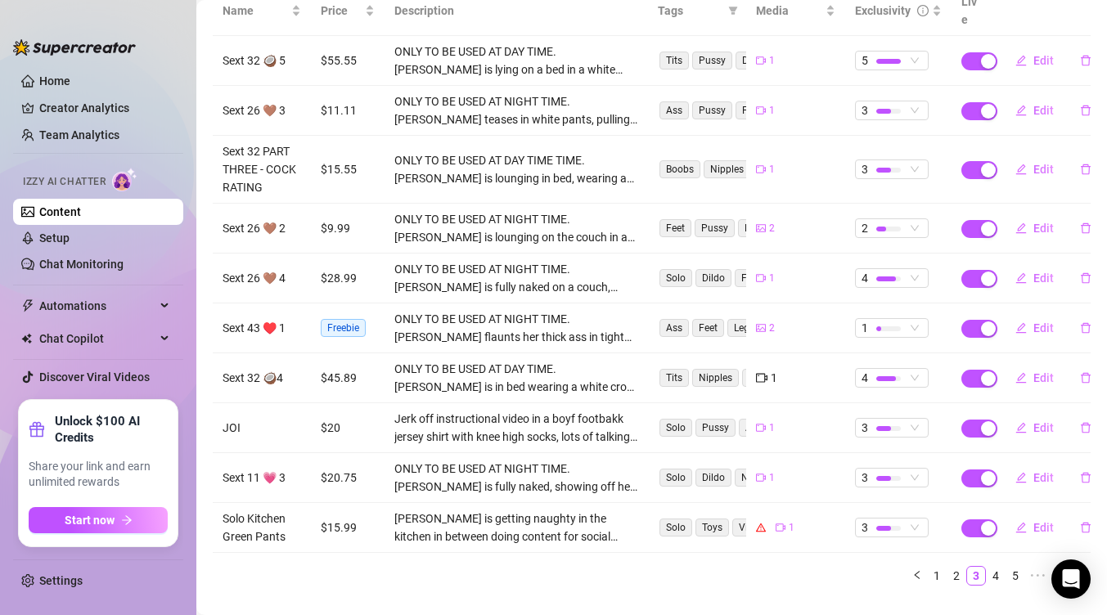
scroll to position [248, 0]
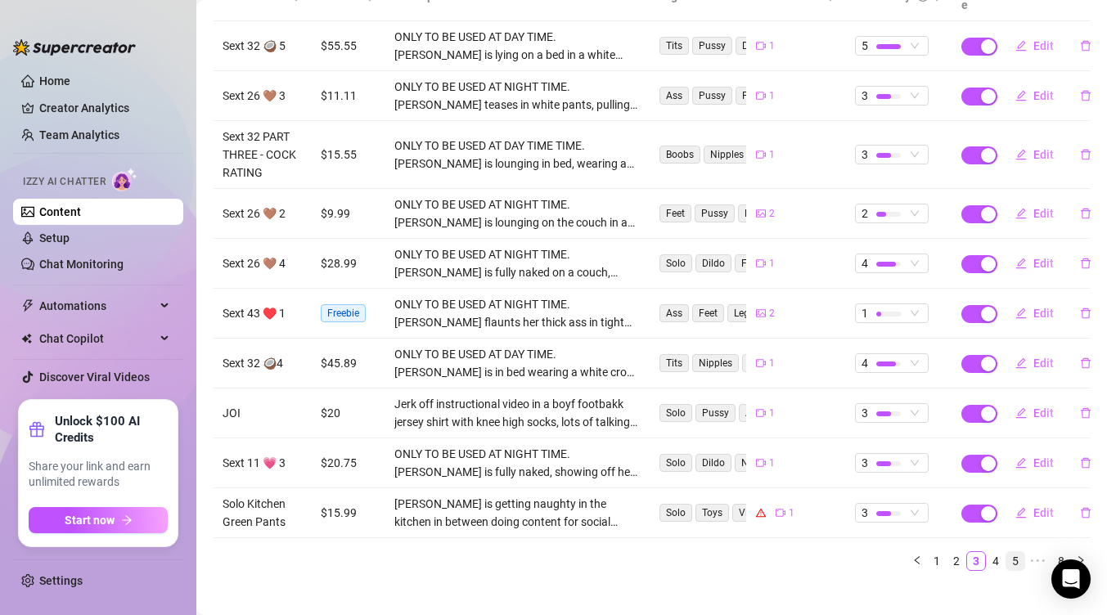
click at [987, 552] on link "4" at bounding box center [996, 561] width 18 height 18
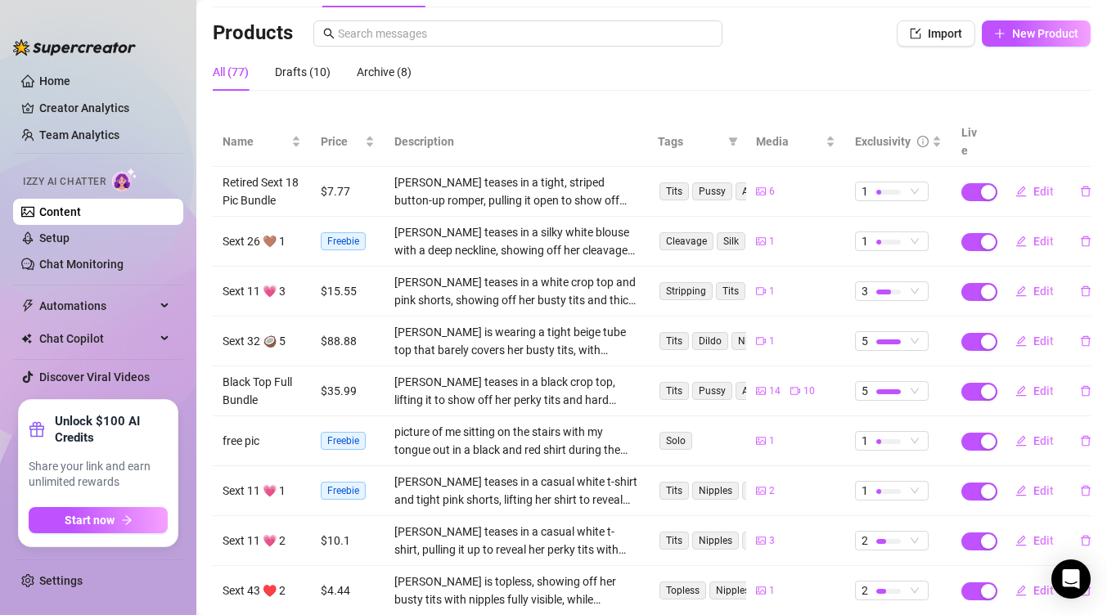
scroll to position [83, 0]
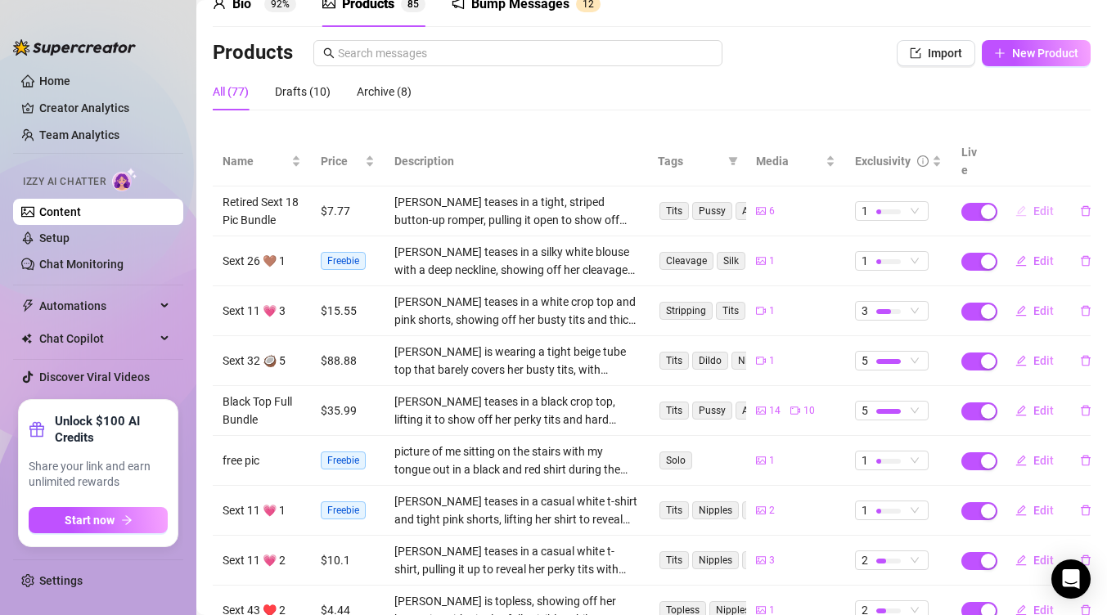
click at [1033, 205] on span "Edit" at bounding box center [1043, 211] width 20 height 13
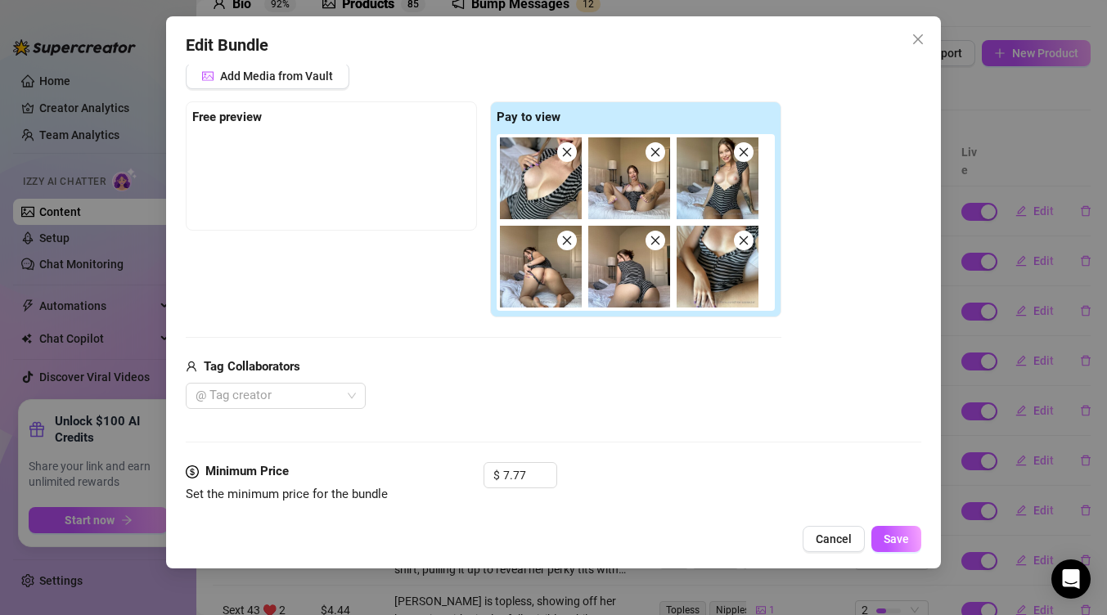
scroll to position [248, 0]
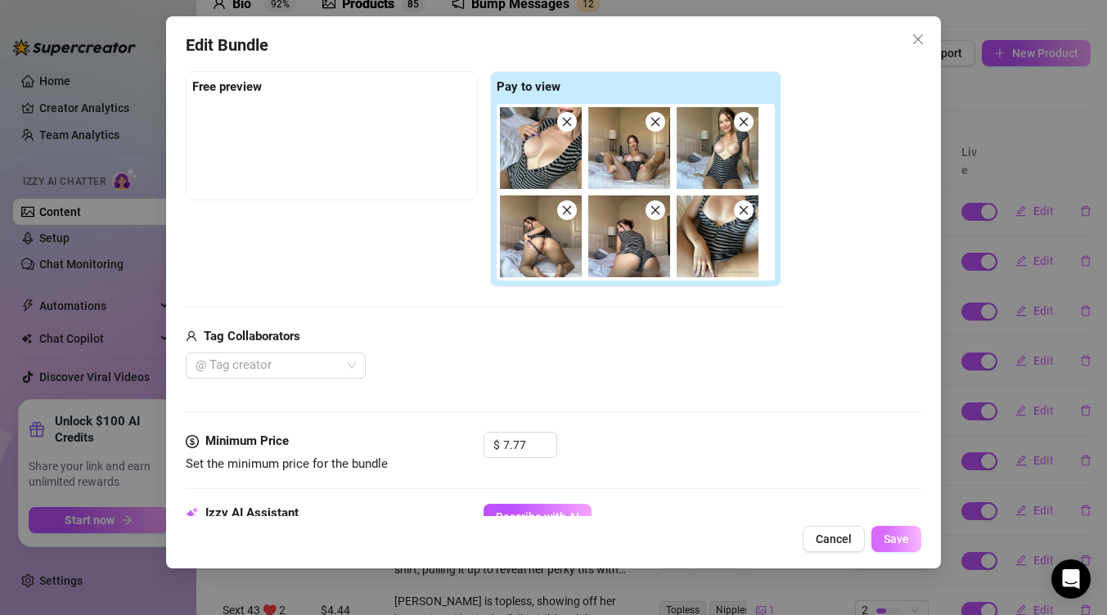
click at [896, 546] on button "Save" at bounding box center [896, 539] width 50 height 26
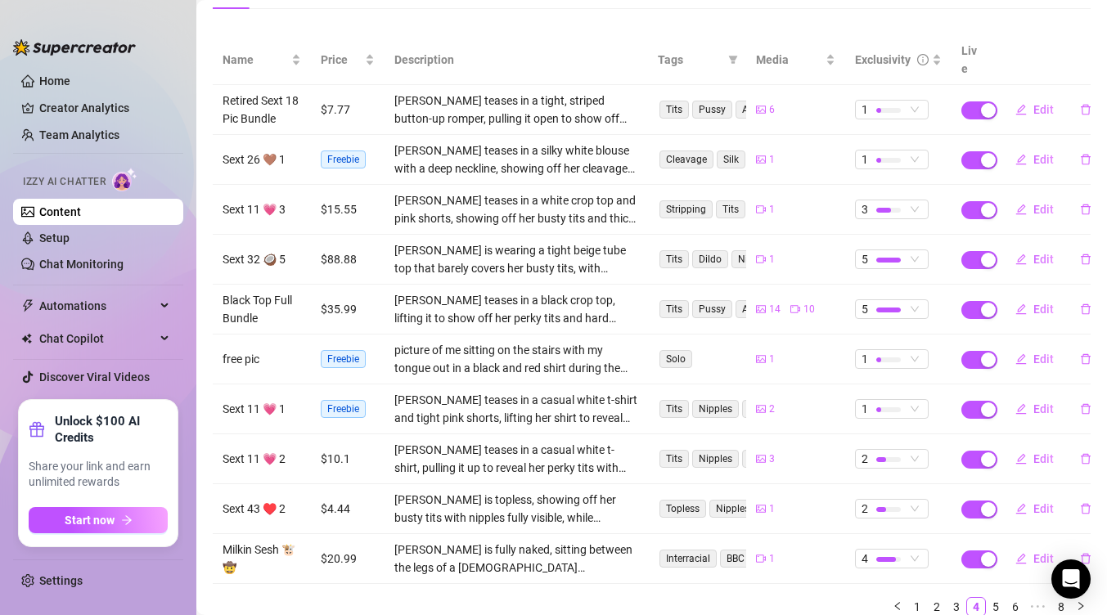
scroll to position [230, 0]
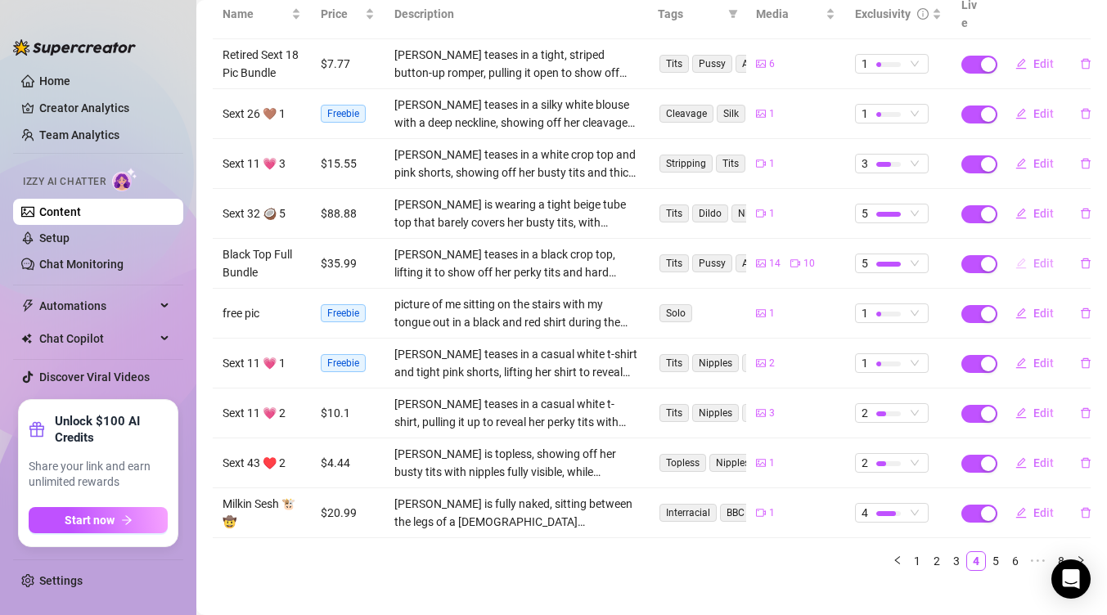
click at [1021, 250] on button "Edit" at bounding box center [1034, 263] width 65 height 26
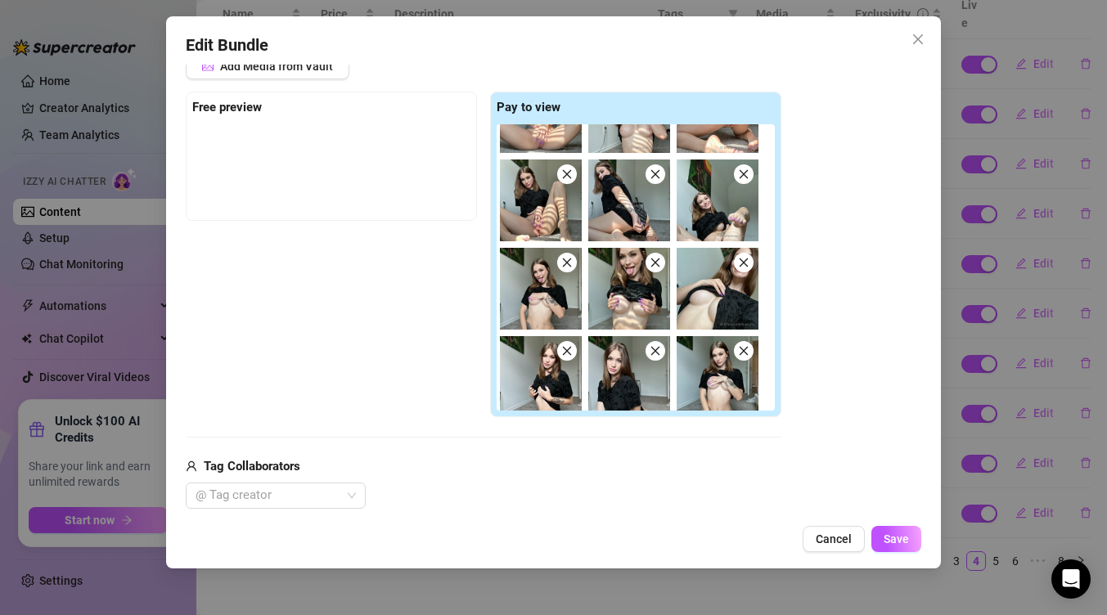
scroll to position [420, 0]
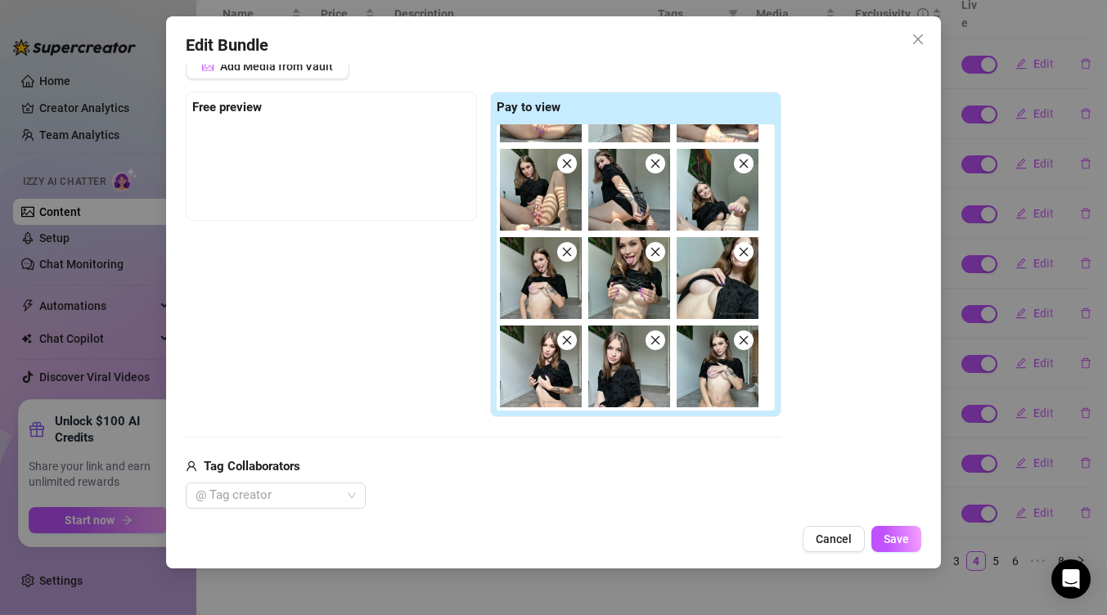
click at [844, 542] on span "Cancel" at bounding box center [834, 539] width 36 height 13
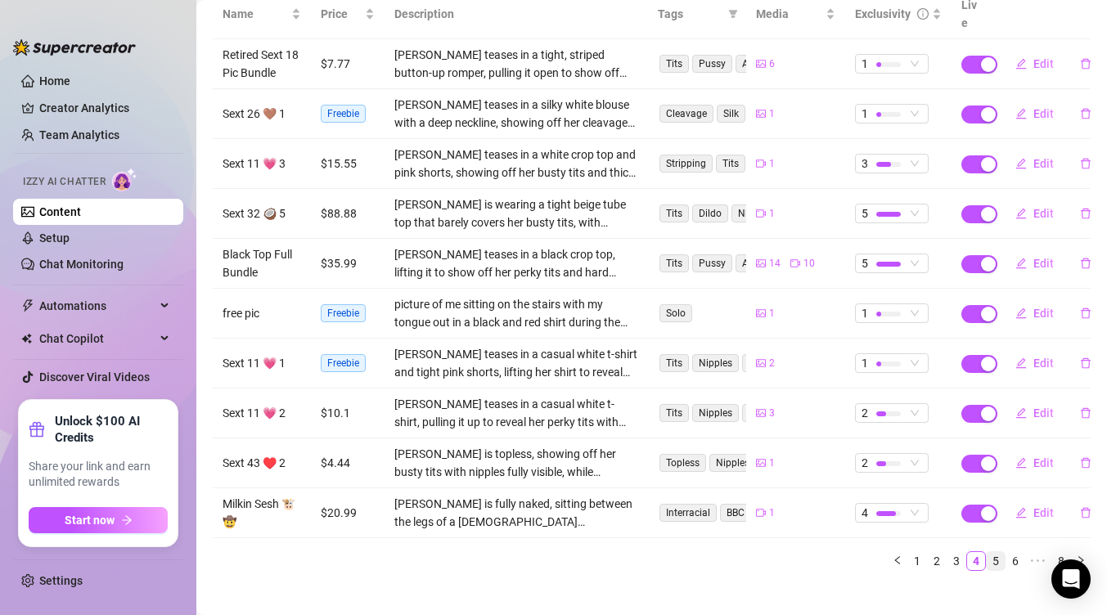
click at [987, 552] on link "5" at bounding box center [996, 561] width 18 height 18
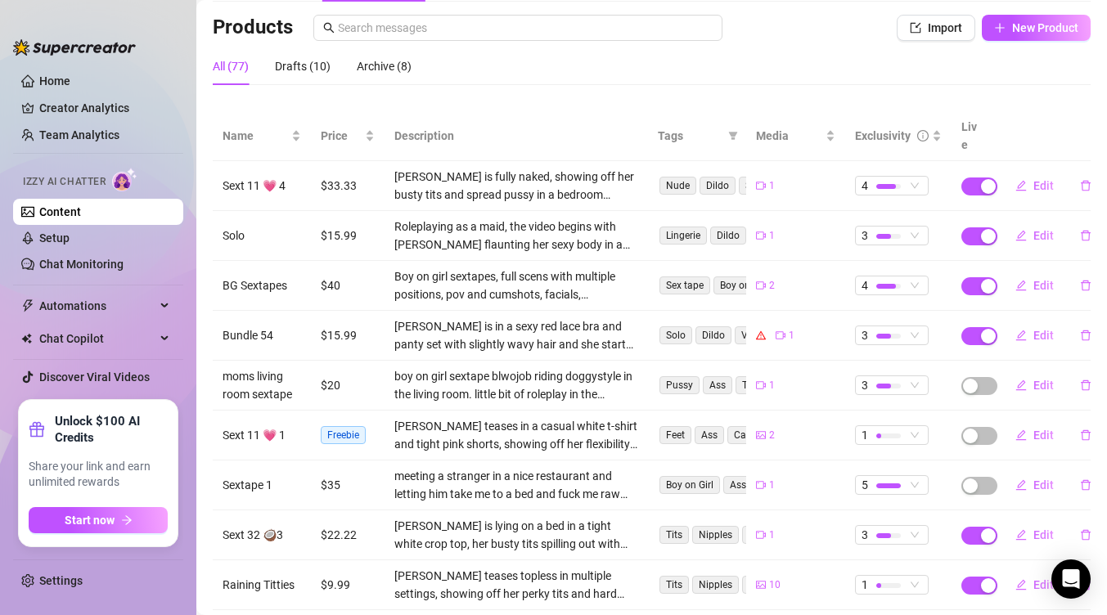
scroll to position [107, 0]
click at [1016, 223] on button "Edit" at bounding box center [1034, 236] width 65 height 26
type textarea "Would you be able to keep your dick soft with me being dressed up in my sexy li…"
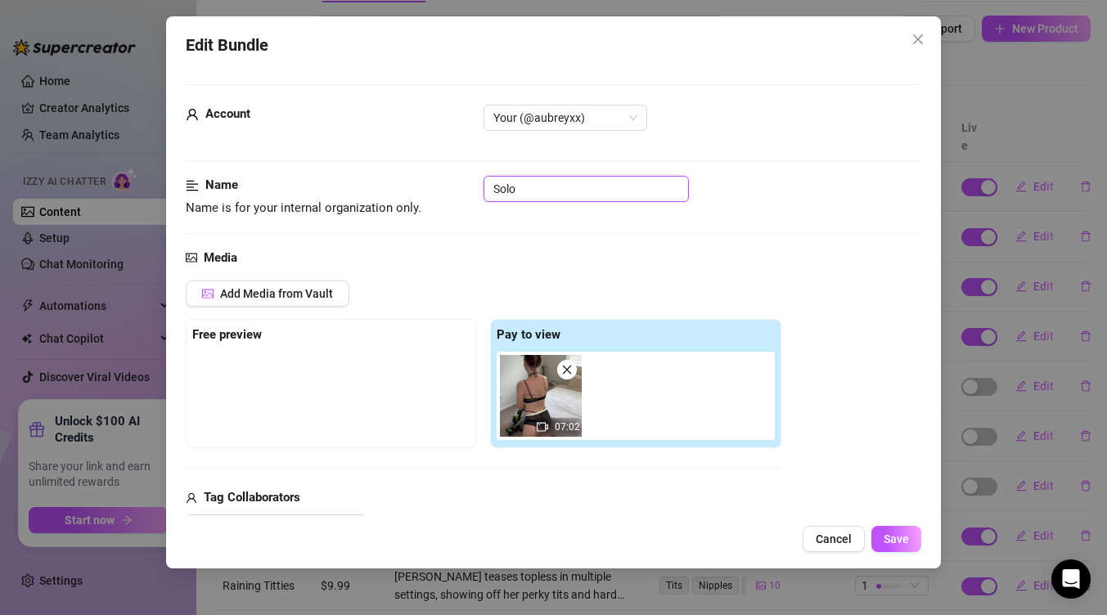
click at [492, 189] on input "Solo" at bounding box center [585, 189] width 205 height 26
type input "Maid Solo"
click at [891, 554] on div "Edit Bundle Account Your (@aubreyxx) Name Name is for your internal organizatio…" at bounding box center [553, 292] width 775 height 552
click at [891, 549] on button "Save" at bounding box center [896, 539] width 50 height 26
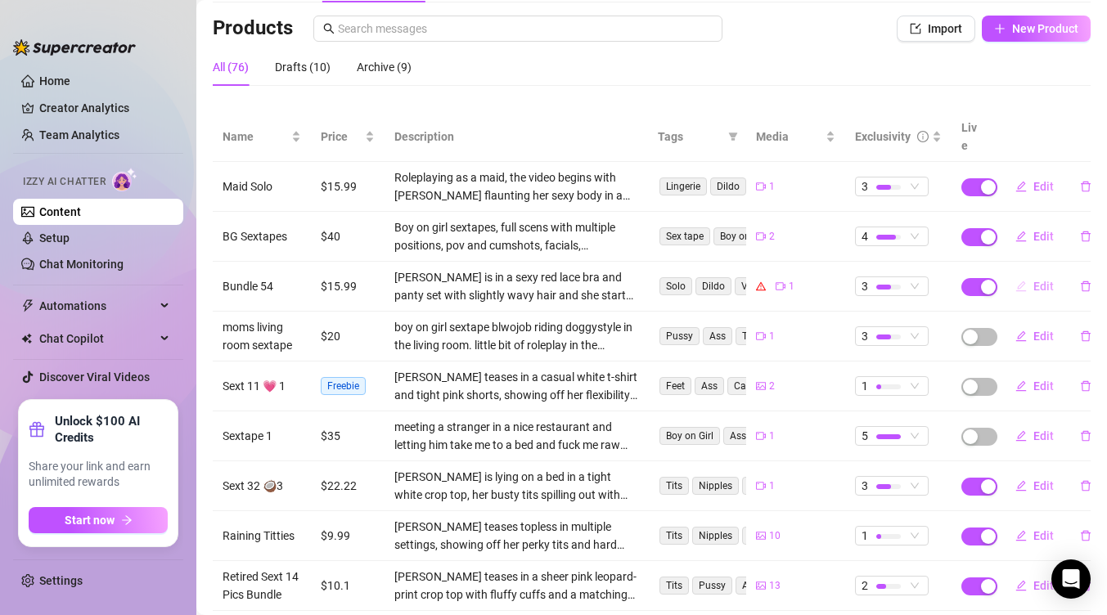
click at [1033, 280] on span "Edit" at bounding box center [1043, 286] width 20 height 13
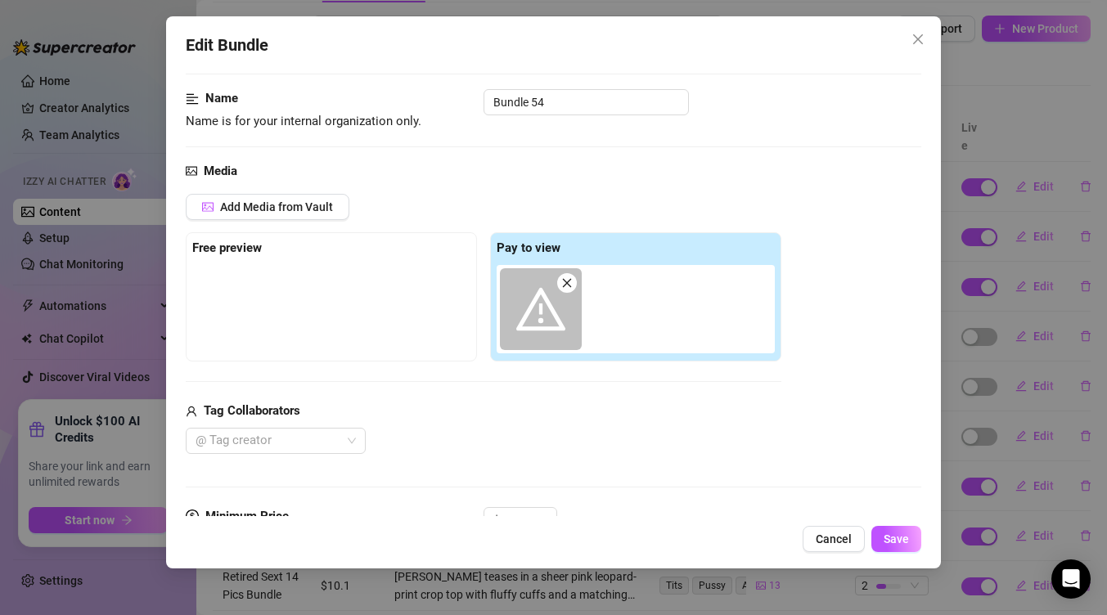
scroll to position [50, 0]
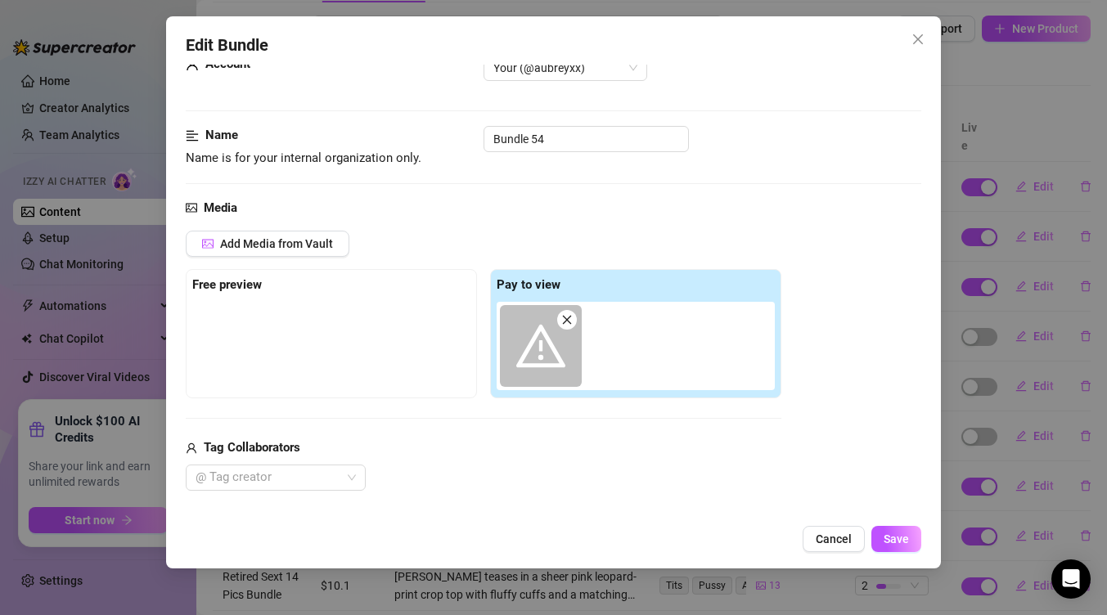
click at [512, 335] on span at bounding box center [541, 346] width 82 height 82
click at [910, 535] on button "Save" at bounding box center [896, 539] width 50 height 26
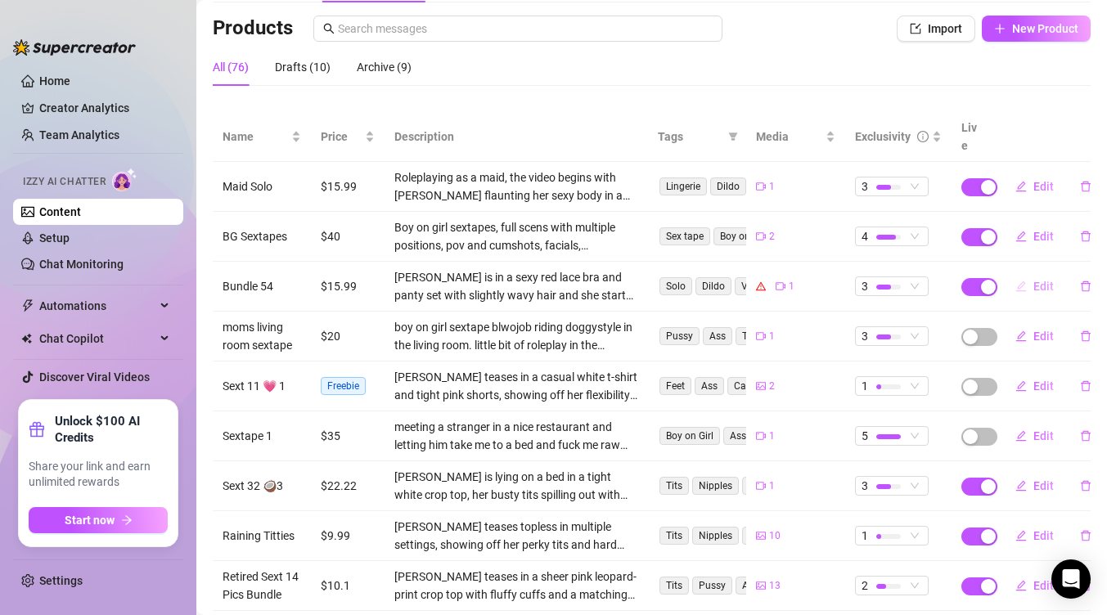
click at [1015, 280] on span "button" at bounding box center [1020, 286] width 11 height 13
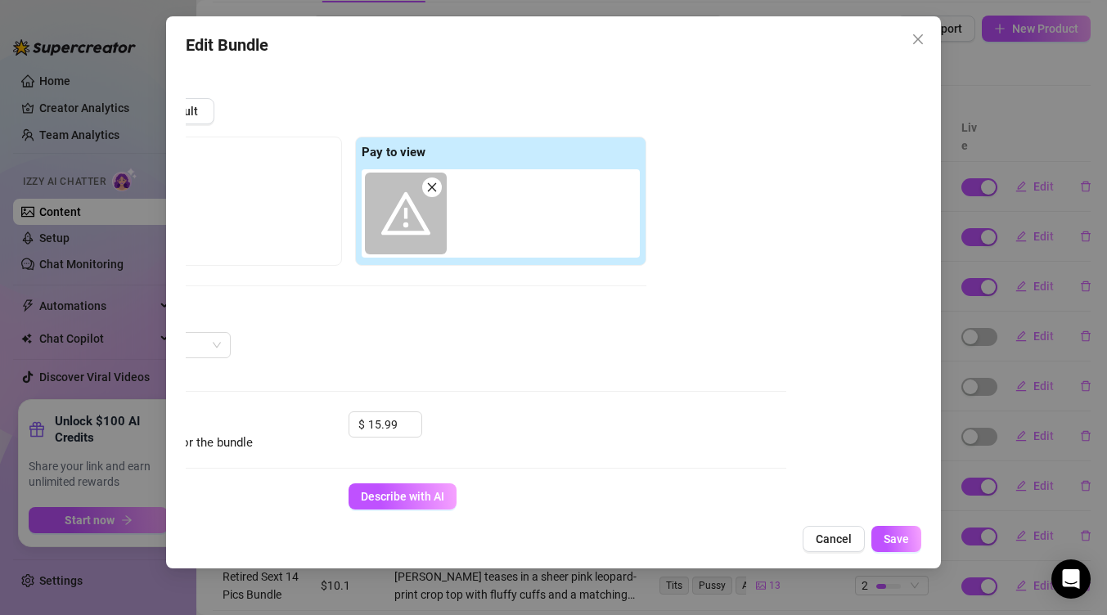
scroll to position [182, 0]
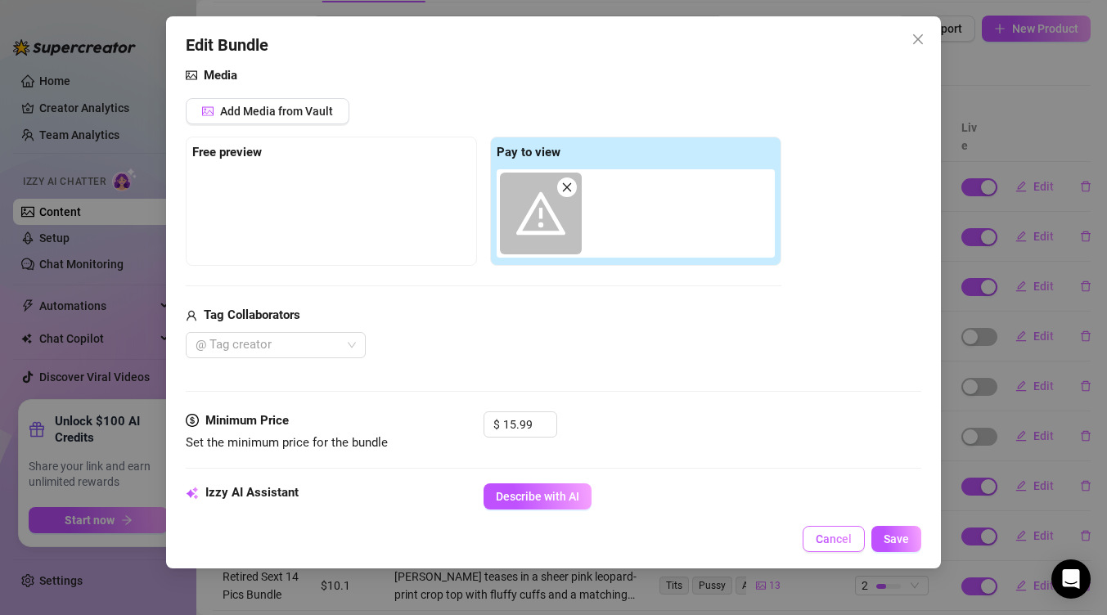
click at [846, 544] on span "Cancel" at bounding box center [834, 539] width 36 height 13
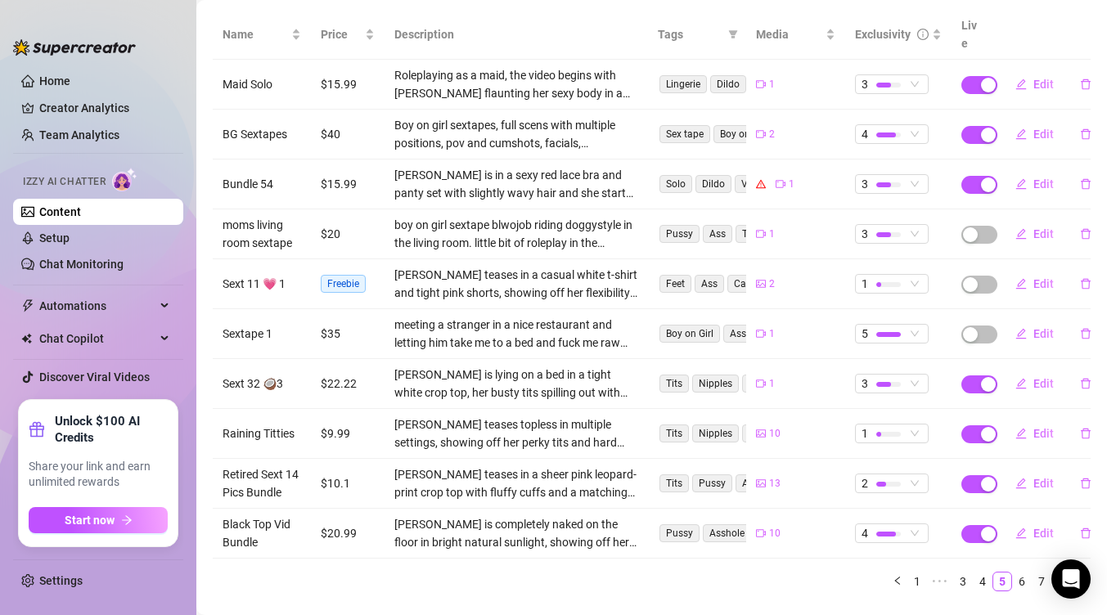
scroll to position [213, 0]
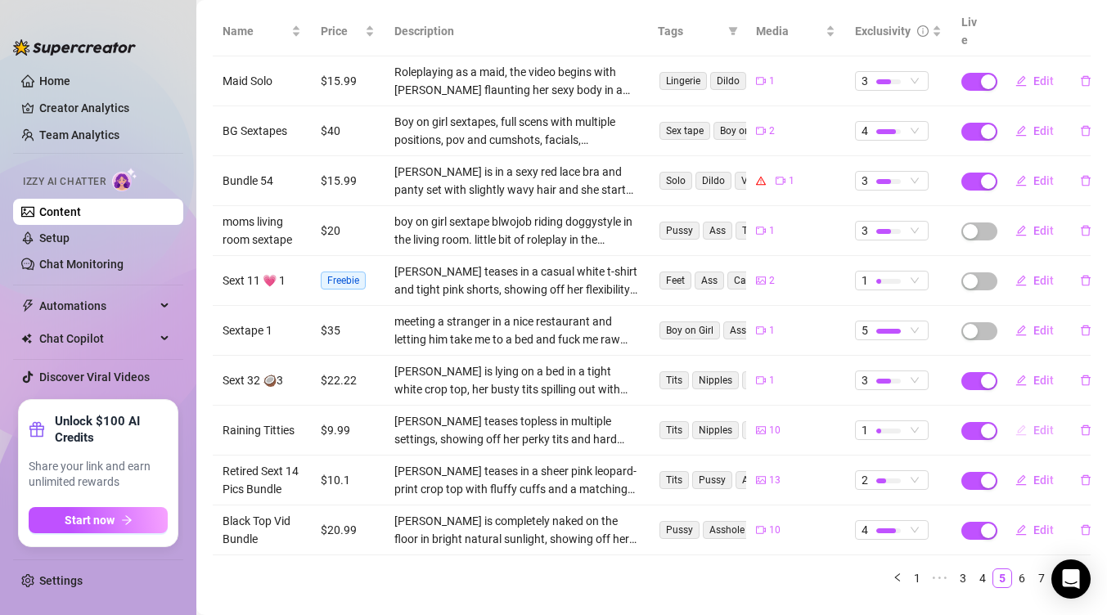
click at [1034, 424] on span "Edit" at bounding box center [1043, 430] width 20 height 13
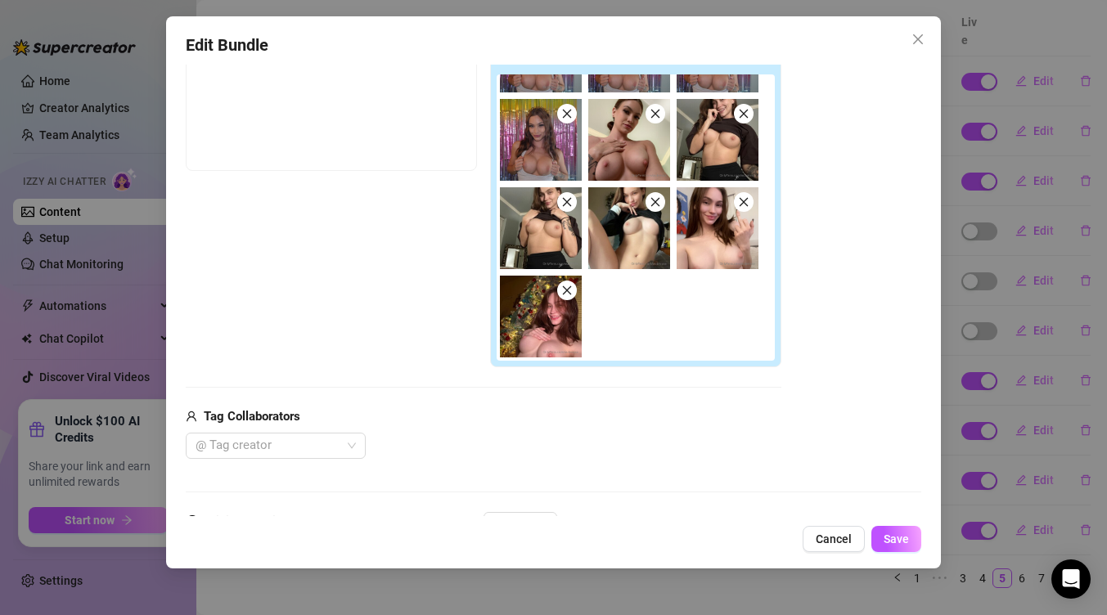
scroll to position [0, 0]
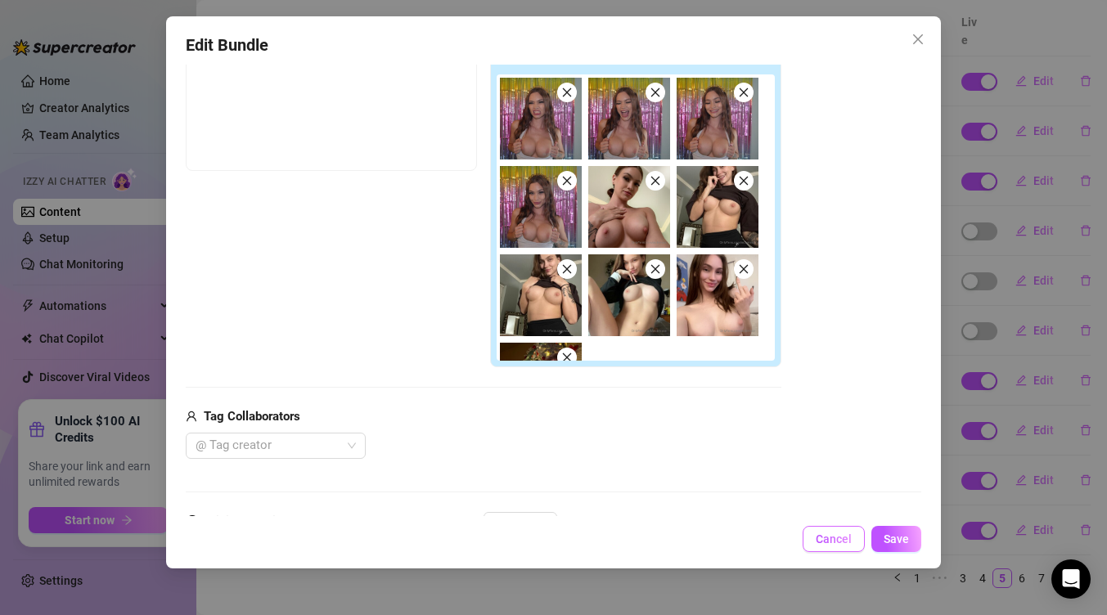
click at [834, 542] on span "Cancel" at bounding box center [834, 539] width 36 height 13
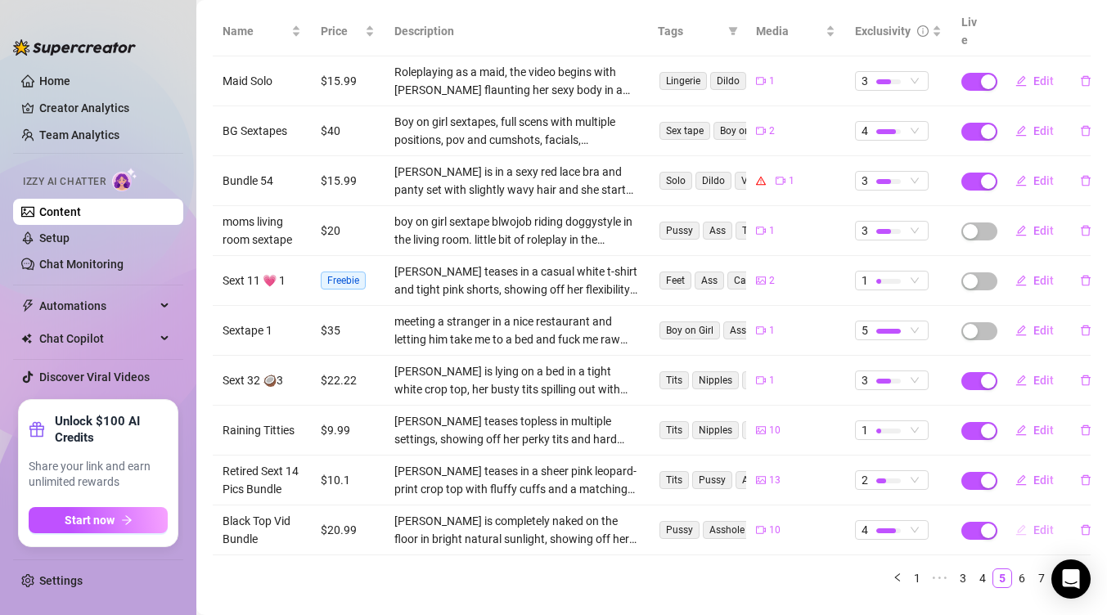
click at [1037, 524] on span "Edit" at bounding box center [1043, 530] width 20 height 13
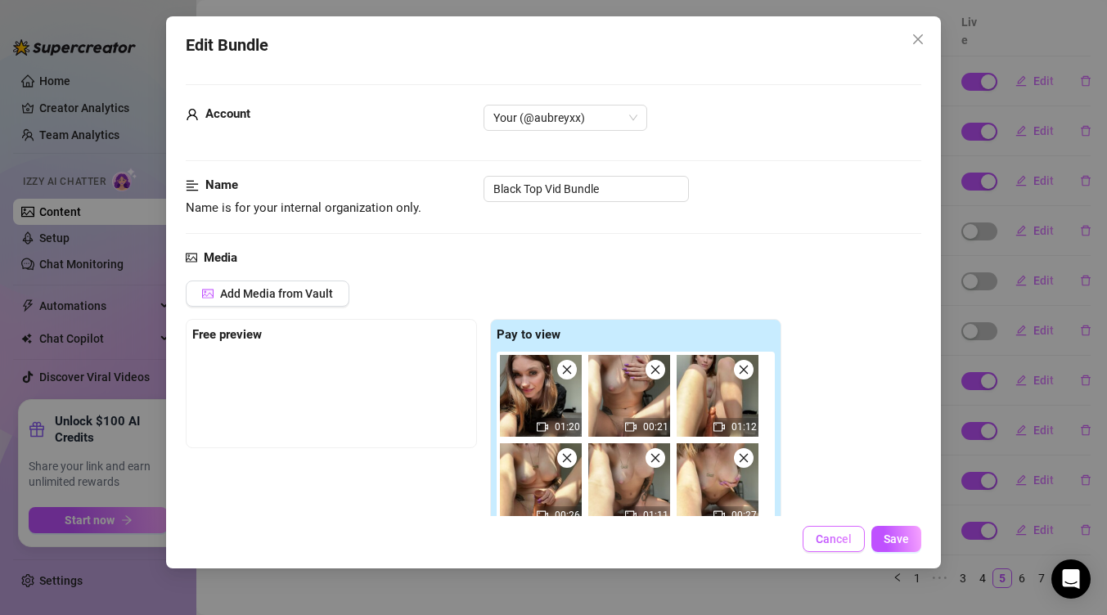
click at [833, 535] on span "Cancel" at bounding box center [834, 539] width 36 height 13
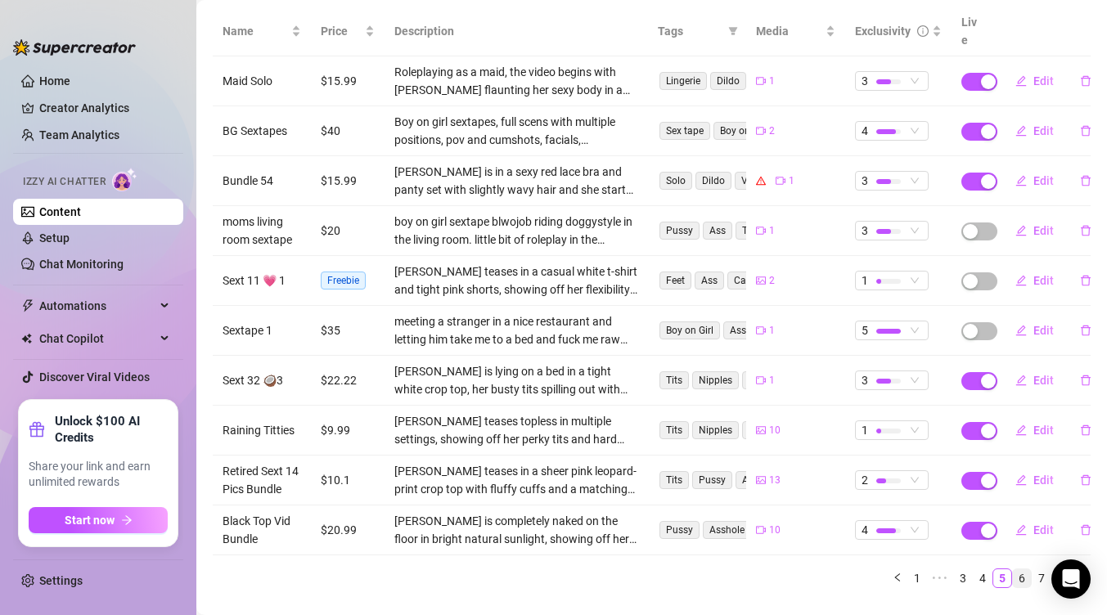
click at [1013, 569] on link "6" at bounding box center [1022, 578] width 18 height 18
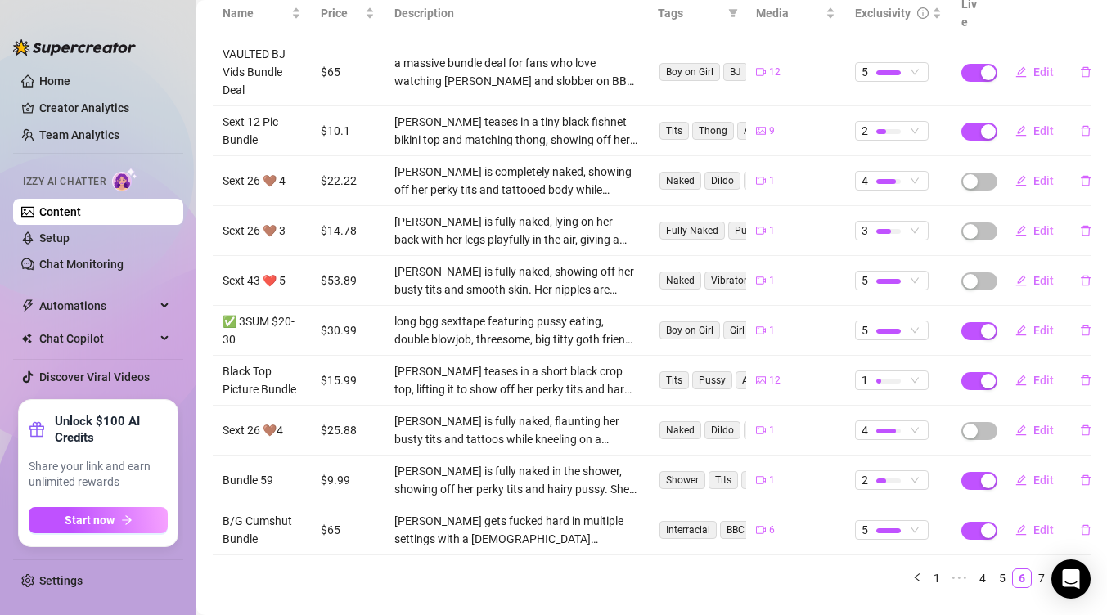
scroll to position [248, 0]
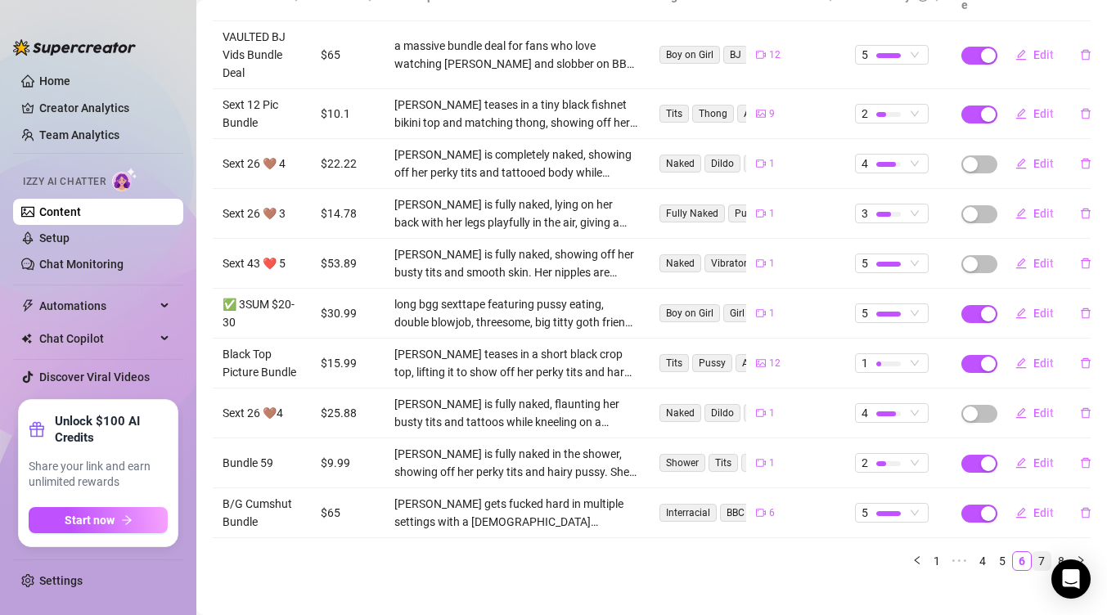
click at [1036, 552] on link "7" at bounding box center [1041, 561] width 18 height 18
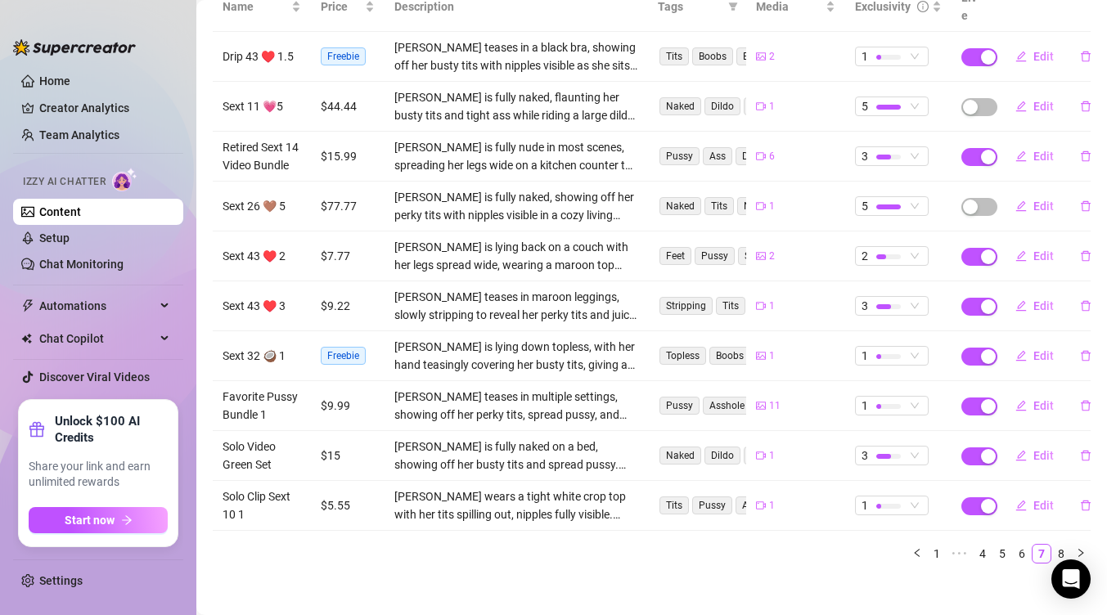
scroll to position [240, 0]
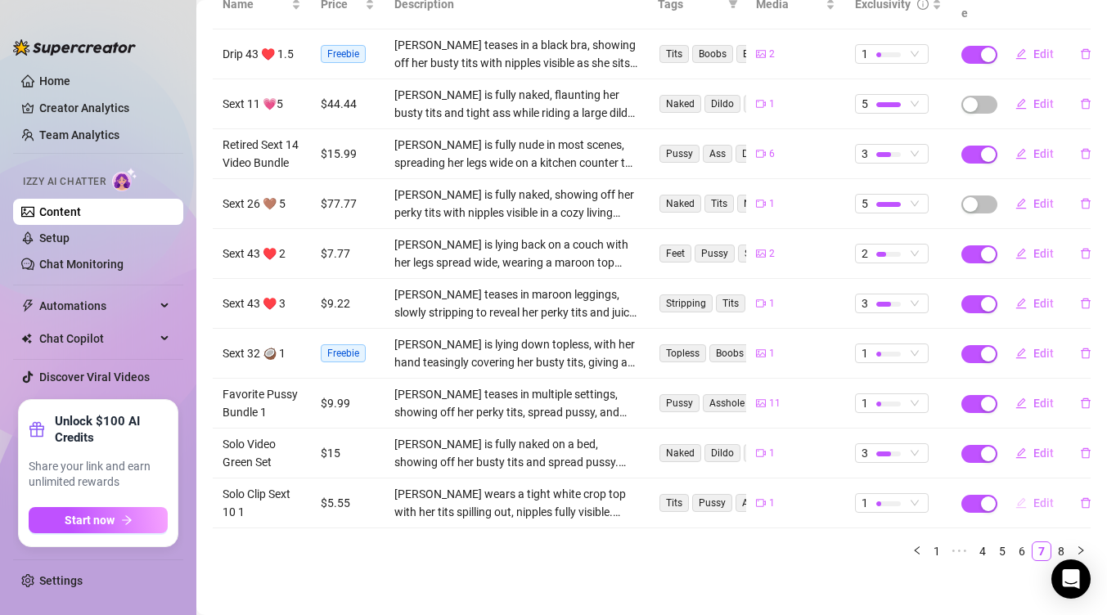
click at [1020, 500] on button "Edit" at bounding box center [1034, 503] width 65 height 26
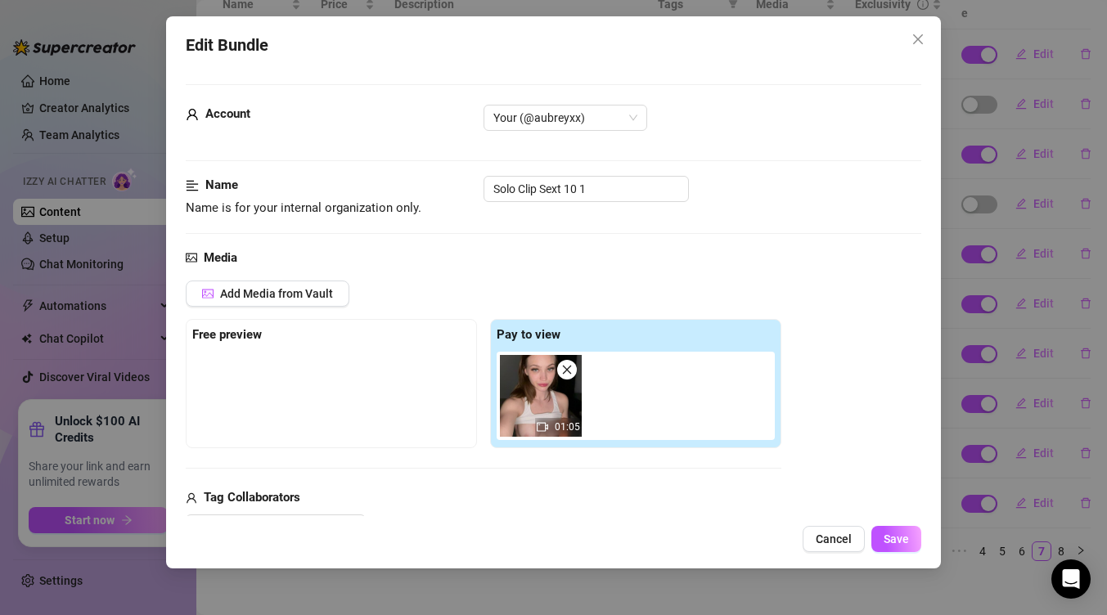
click at [543, 399] on img at bounding box center [541, 396] width 82 height 82
click at [833, 552] on div "Edit Bundle Account Your (@aubreyxx) Name Name is for your internal organizatio…" at bounding box center [553, 292] width 775 height 552
click at [817, 539] on span "Cancel" at bounding box center [834, 539] width 36 height 13
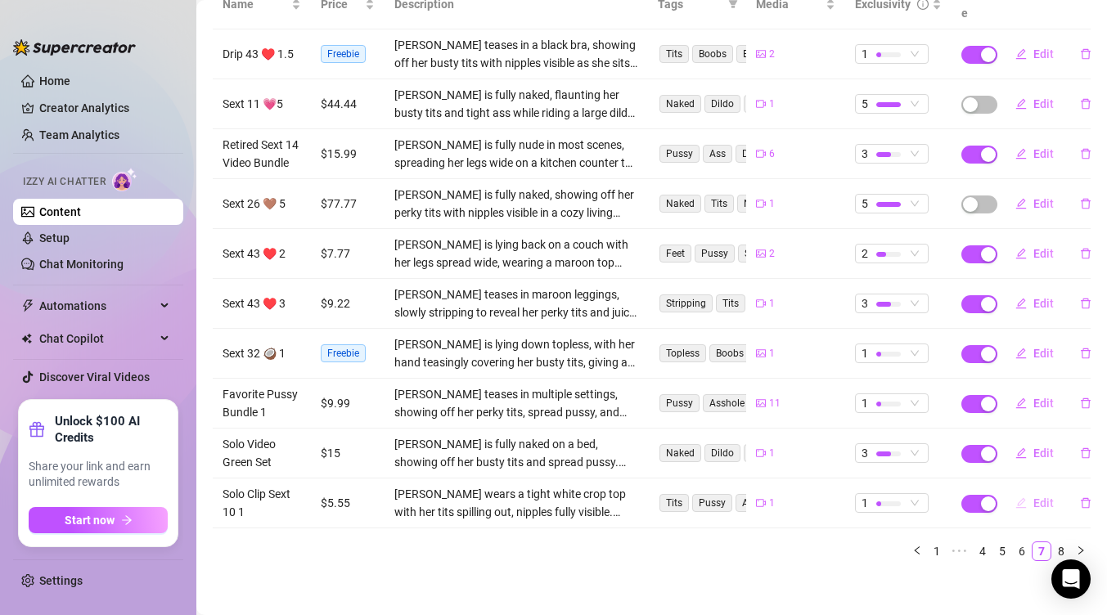
click at [1018, 508] on button "Edit" at bounding box center [1034, 503] width 65 height 26
type textarea "lets have some fun tonight baby while the both of us are oh so all alone [DATE]"
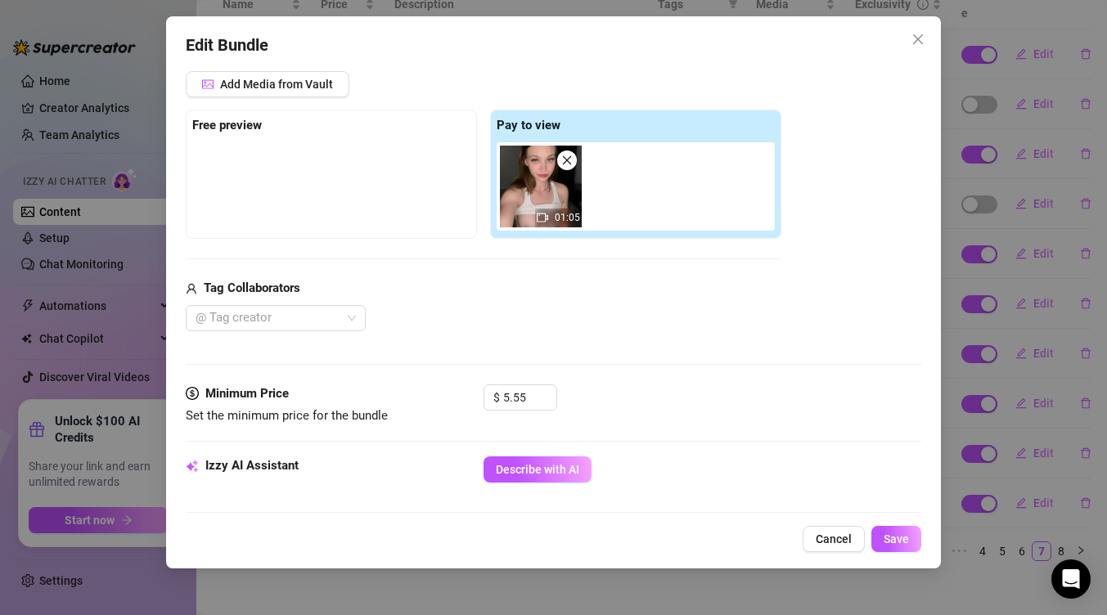
scroll to position [219, 0]
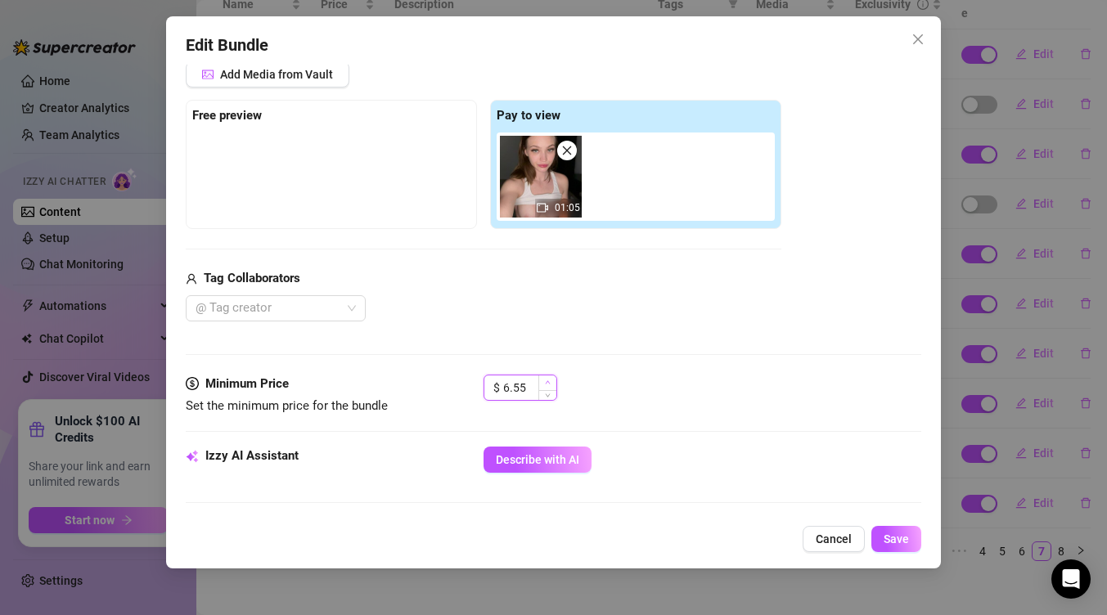
click at [546, 383] on icon "up" at bounding box center [547, 382] width 5 height 3
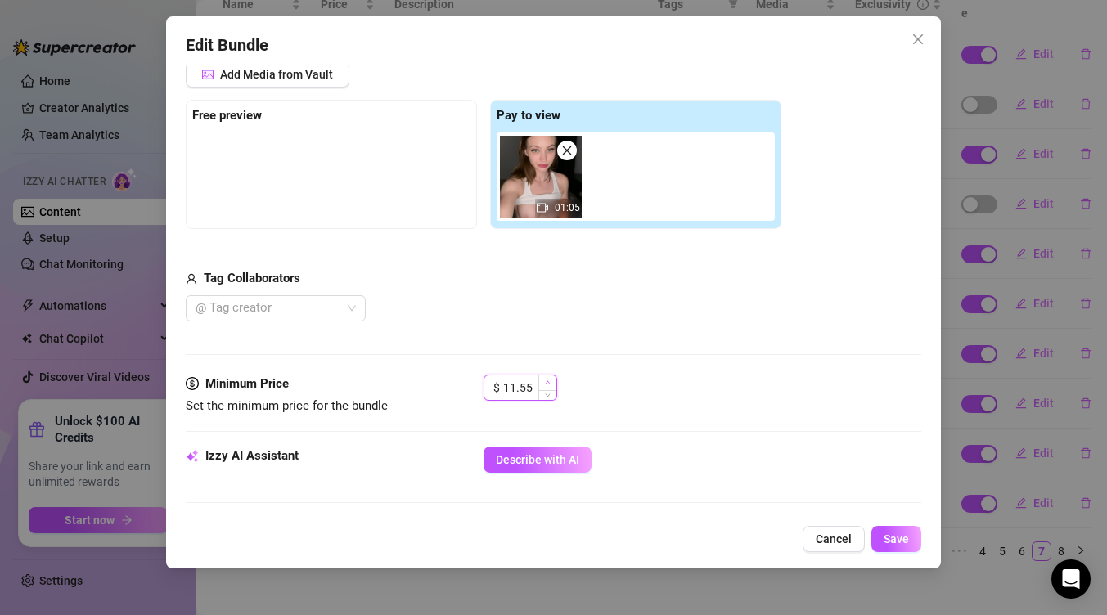
click at [546, 383] on icon "up" at bounding box center [547, 382] width 5 height 3
type input "13.55"
click at [546, 383] on icon "up" at bounding box center [547, 382] width 5 height 3
click at [528, 200] on img at bounding box center [541, 177] width 82 height 82
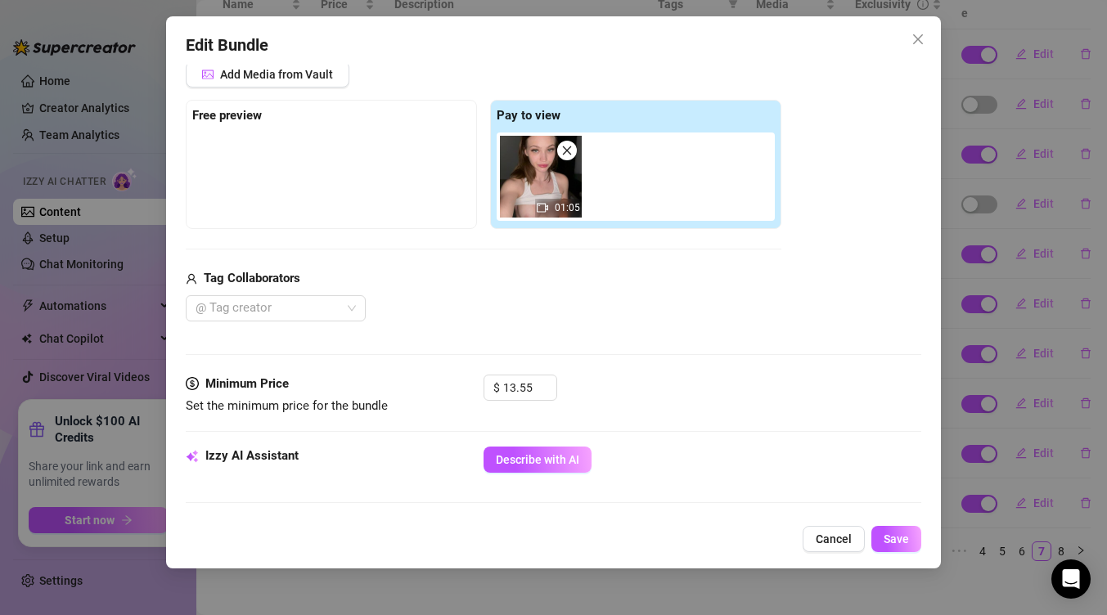
click at [887, 524] on div "Edit Bundle Account Your (@aubreyxx) Name Name is for your internal organizatio…" at bounding box center [553, 292] width 775 height 552
click at [886, 540] on span "Save" at bounding box center [895, 539] width 25 height 13
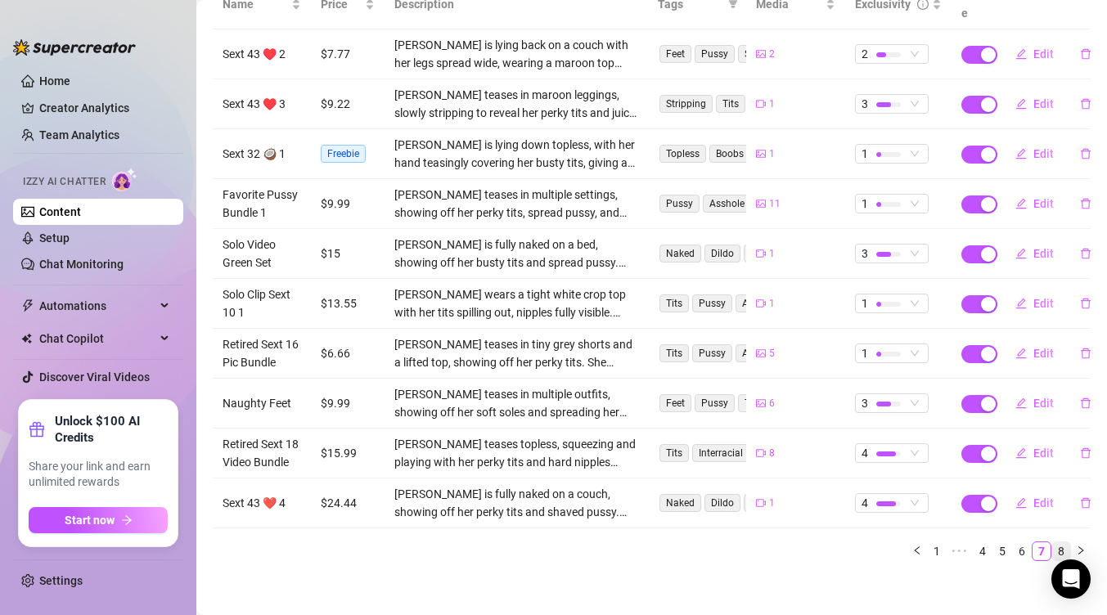
click at [1052, 554] on link "8" at bounding box center [1061, 551] width 18 height 18
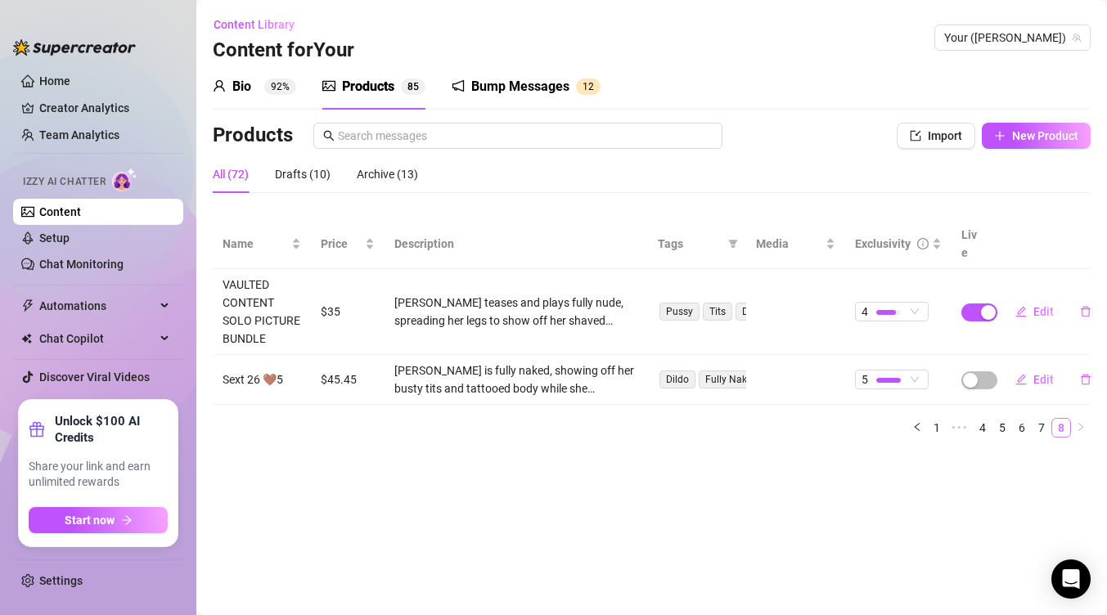
scroll to position [0, 0]
click at [46, 85] on link "Home" at bounding box center [54, 80] width 31 height 13
